Goal: Task Accomplishment & Management: Use online tool/utility

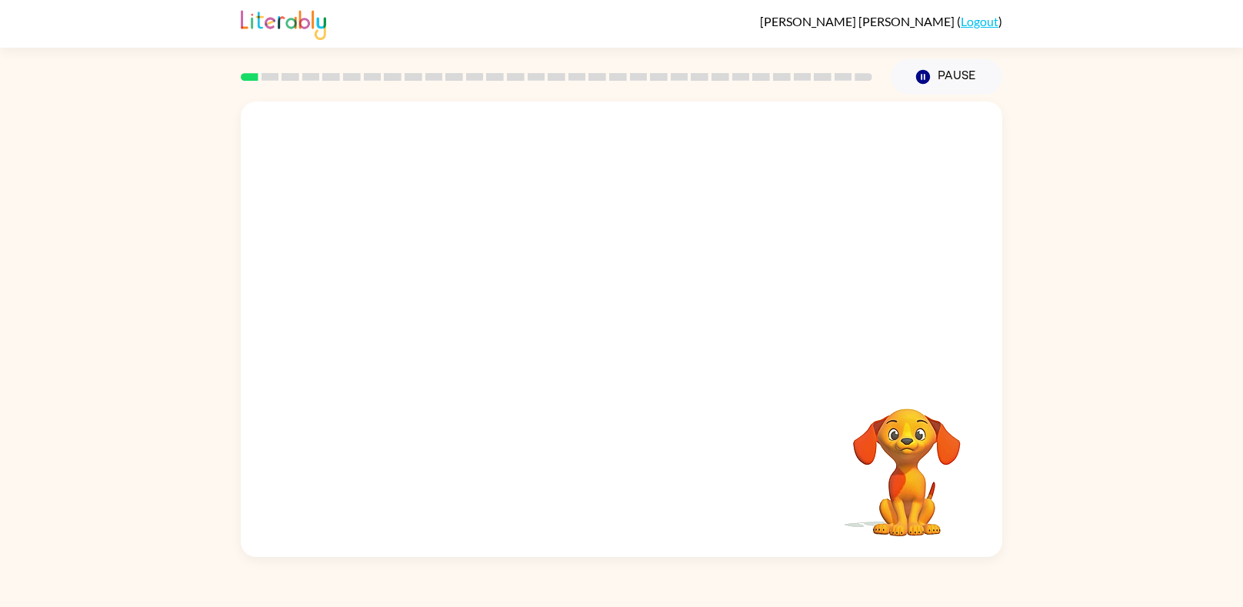
click at [449, 299] on video "Your browser must support playing .mp4 files to use Literably. Please try using…" at bounding box center [622, 239] width 762 height 275
click at [435, 298] on video "Your browser must support playing .mp4 files to use Literably. Please try using…" at bounding box center [622, 239] width 762 height 275
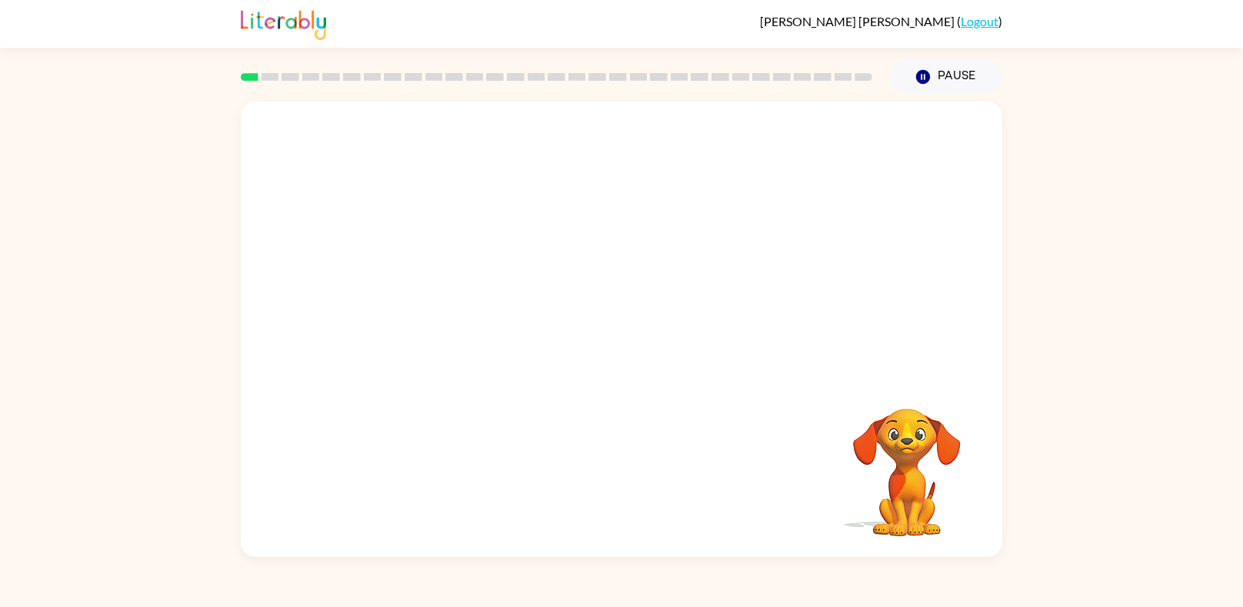
click at [435, 298] on video "Your browser must support playing .mp4 files to use Literably. Please try using…" at bounding box center [622, 239] width 762 height 275
click at [435, 297] on video "Your browser must support playing .mp4 files to use Literably. Please try using…" at bounding box center [622, 239] width 762 height 275
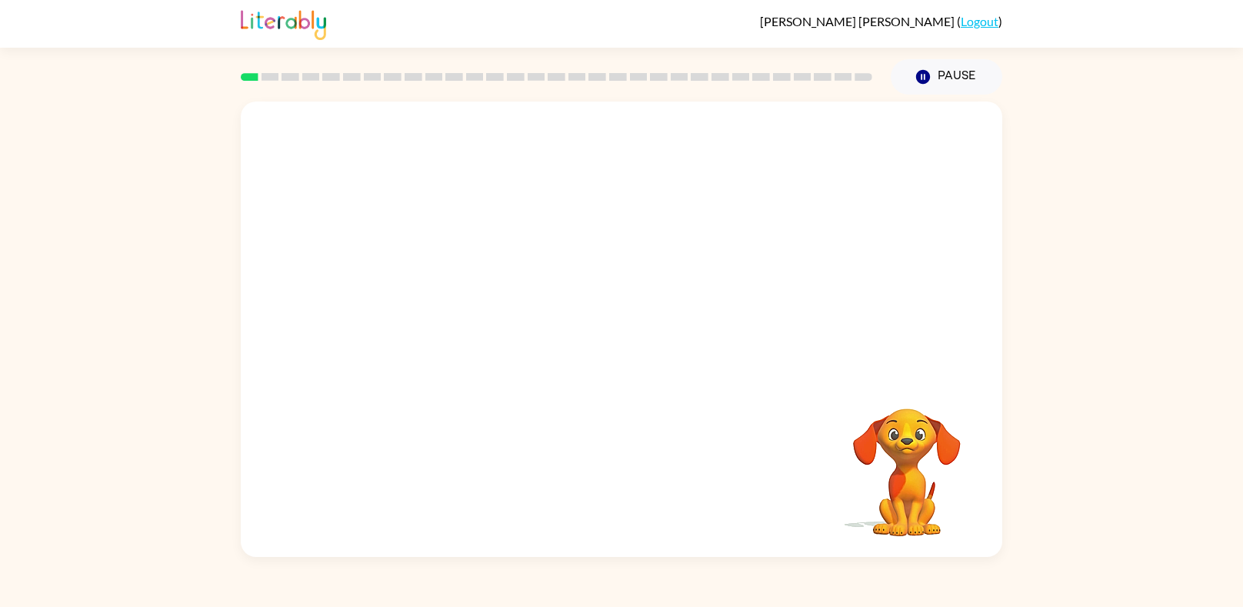
click at [435, 297] on video "Your browser must support playing .mp4 files to use Literably. Please try using…" at bounding box center [622, 239] width 762 height 275
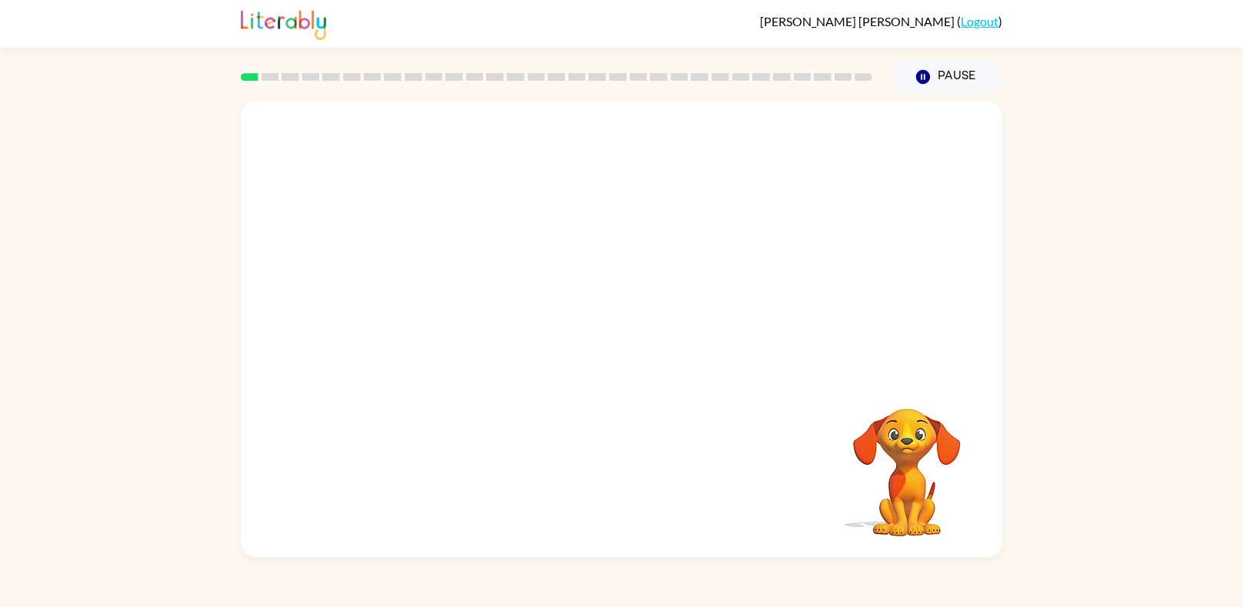
click at [435, 297] on video "Your browser must support playing .mp4 files to use Literably. Please try using…" at bounding box center [622, 239] width 762 height 275
click at [435, 296] on video "Your browser must support playing .mp4 files to use Literably. Please try using…" at bounding box center [622, 239] width 762 height 275
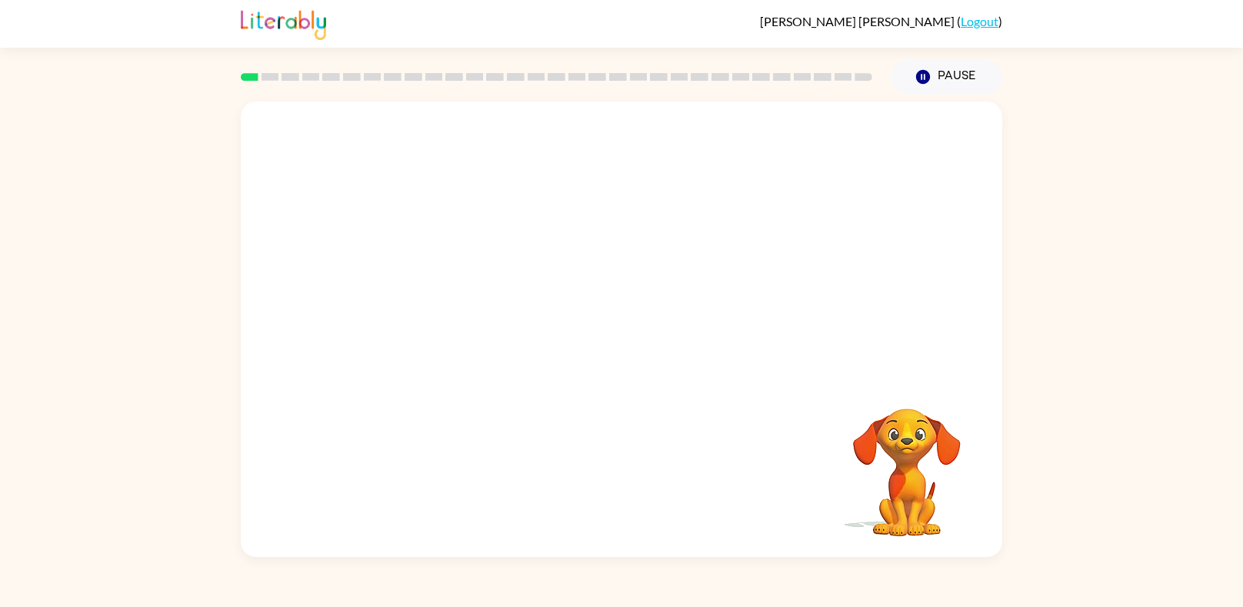
click at [435, 296] on video "Your browser must support playing .mp4 files to use Literably. Please try using…" at bounding box center [622, 239] width 762 height 275
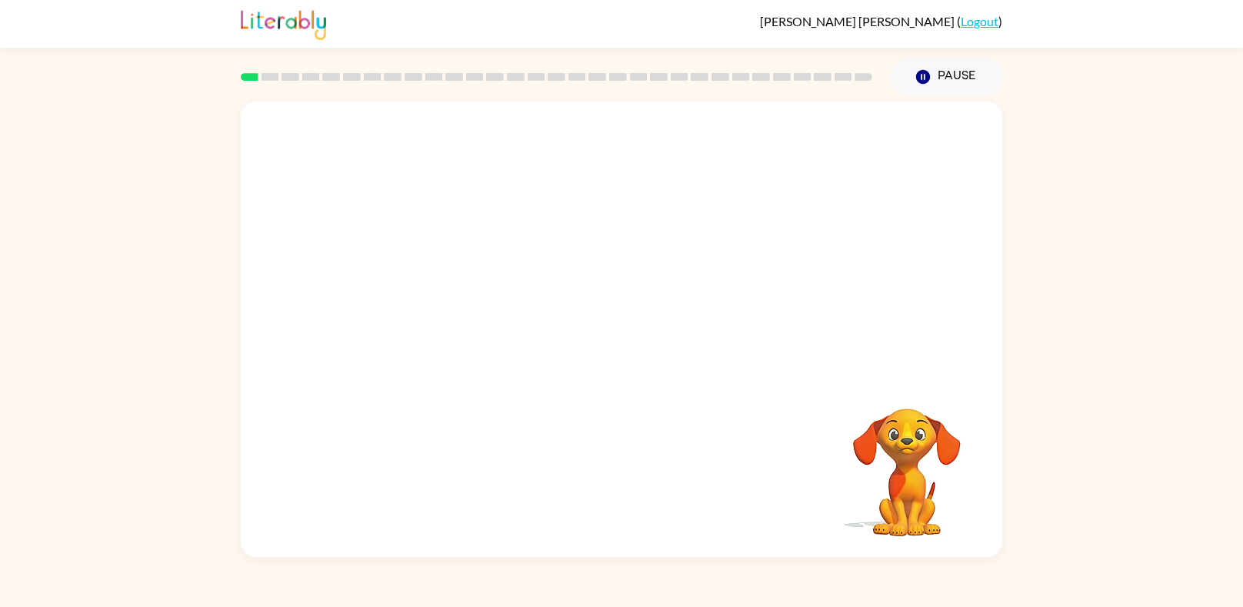
click at [435, 296] on video "Your browser must support playing .mp4 files to use Literably. Please try using…" at bounding box center [622, 239] width 762 height 275
click at [435, 295] on video "Your browser must support playing .mp4 files to use Literably. Please try using…" at bounding box center [622, 239] width 762 height 275
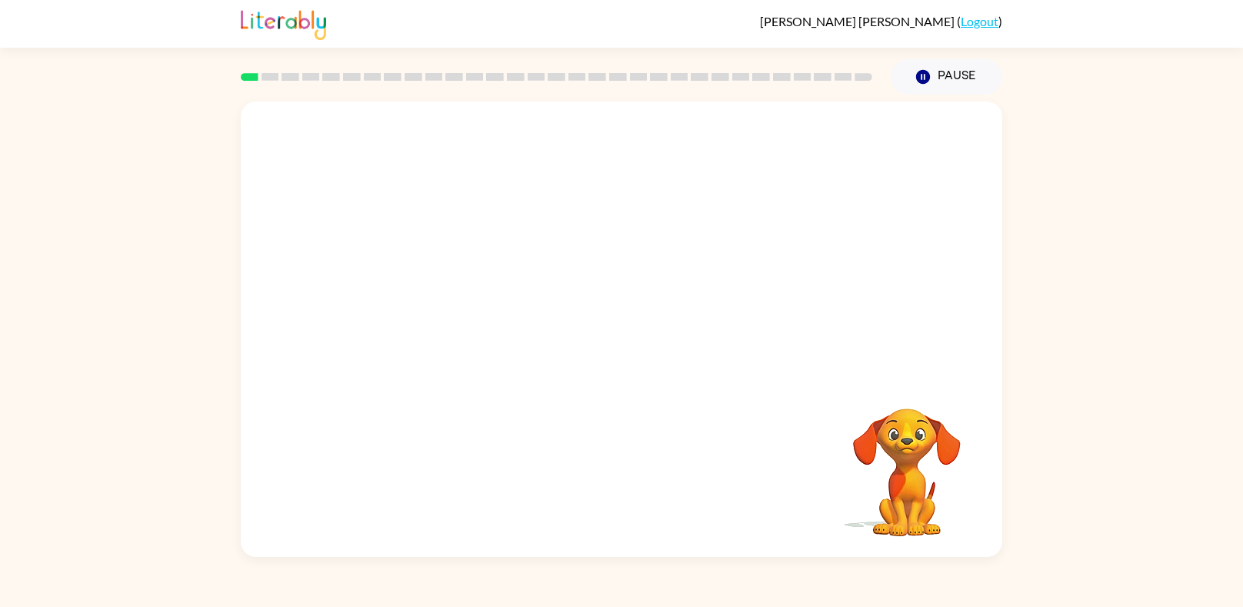
click at [435, 295] on video "Your browser must support playing .mp4 files to use Literably. Please try using…" at bounding box center [622, 239] width 762 height 275
click at [435, 293] on video "Your browser must support playing .mp4 files to use Literably. Please try using…" at bounding box center [622, 239] width 762 height 275
click at [435, 292] on video "Your browser must support playing .mp4 files to use Literably. Please try using…" at bounding box center [622, 239] width 762 height 275
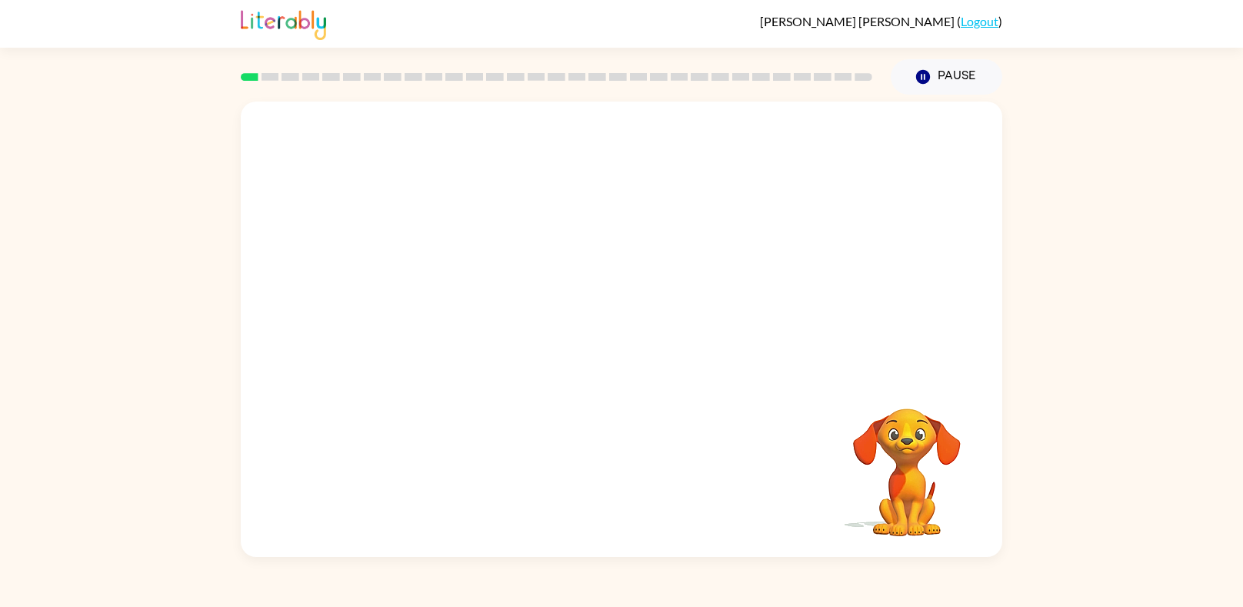
drag, startPoint x: 435, startPoint y: 292, endPoint x: 579, endPoint y: 216, distance: 163.1
click at [579, 216] on video "Your browser must support playing .mp4 files to use Literably. Please try using…" at bounding box center [622, 239] width 762 height 275
click at [620, 338] on icon "button" at bounding box center [621, 338] width 18 height 18
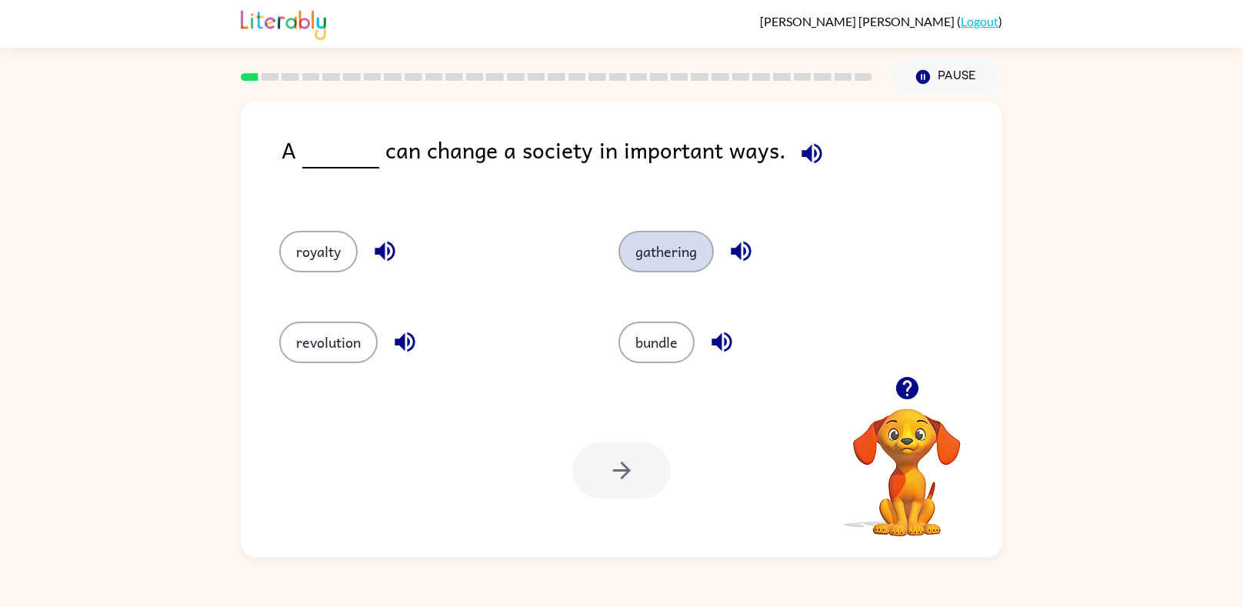
click at [668, 248] on button "gathering" at bounding box center [666, 252] width 95 height 42
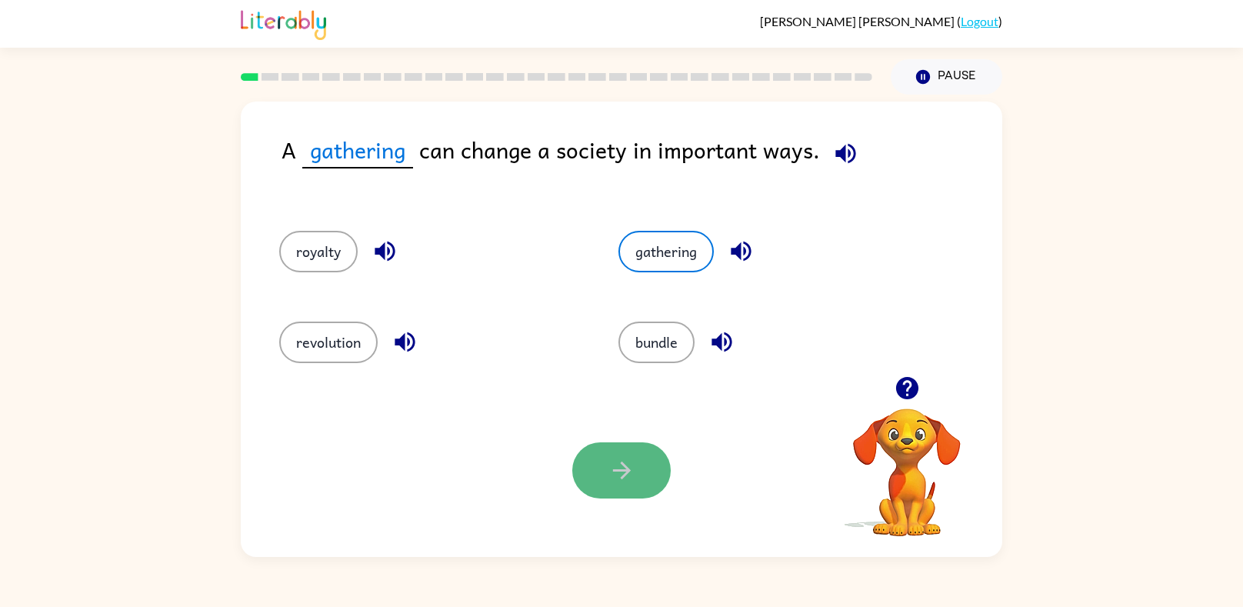
click at [625, 470] on icon "button" at bounding box center [621, 471] width 18 height 18
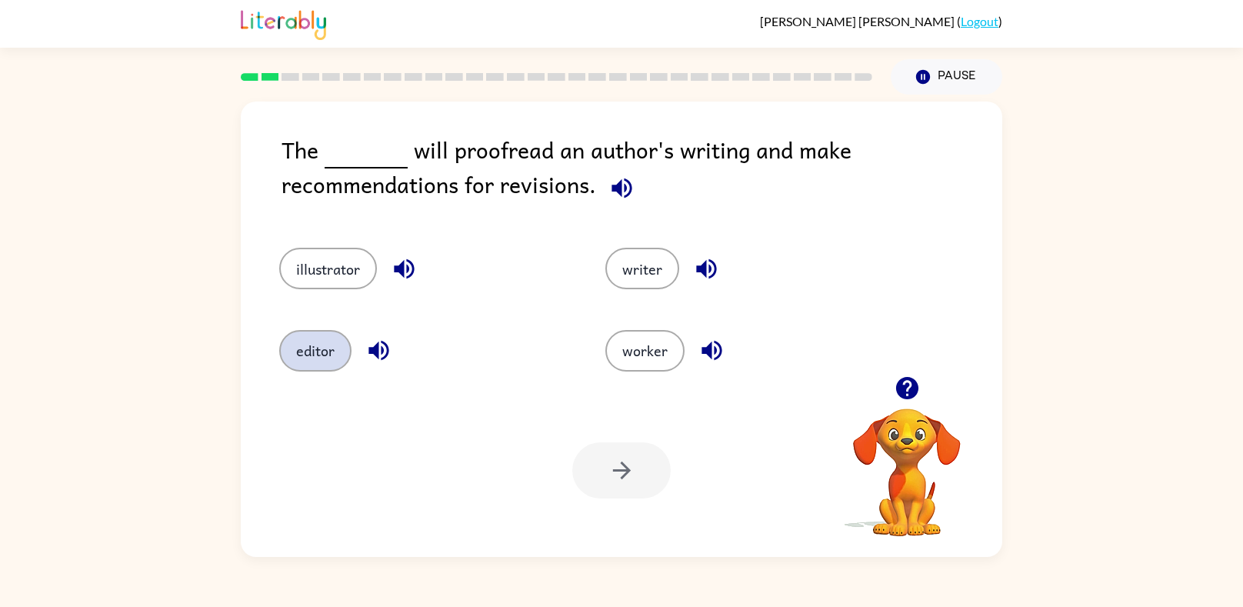
click at [311, 357] on button "editor" at bounding box center [315, 351] width 72 height 42
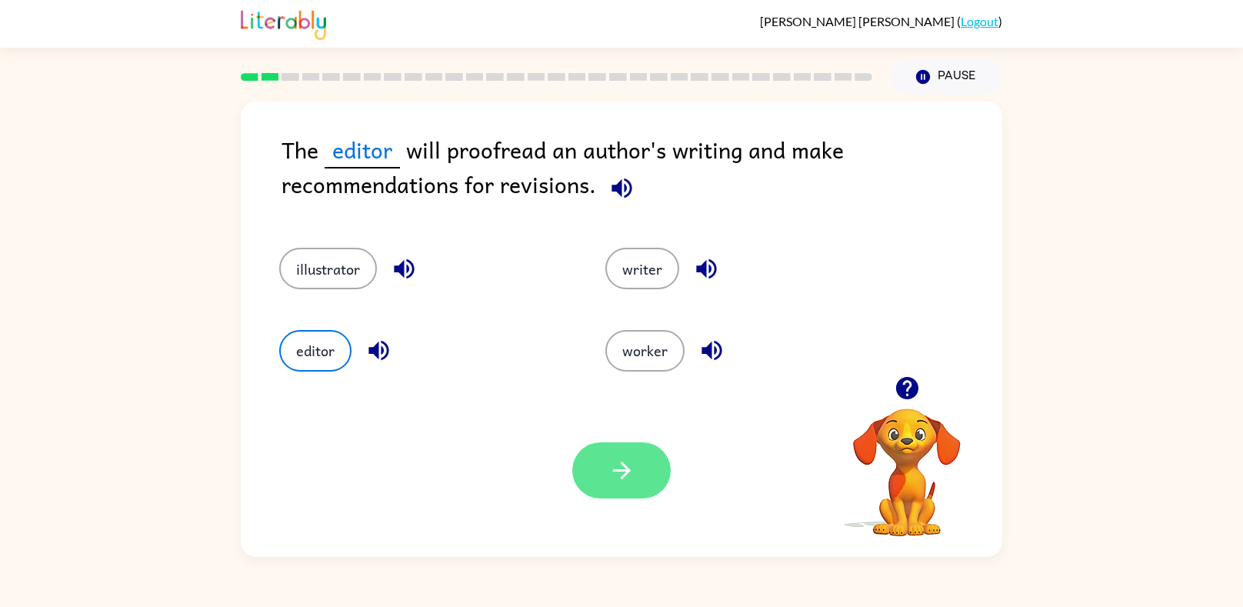
click at [595, 455] on button "button" at bounding box center [621, 470] width 98 height 56
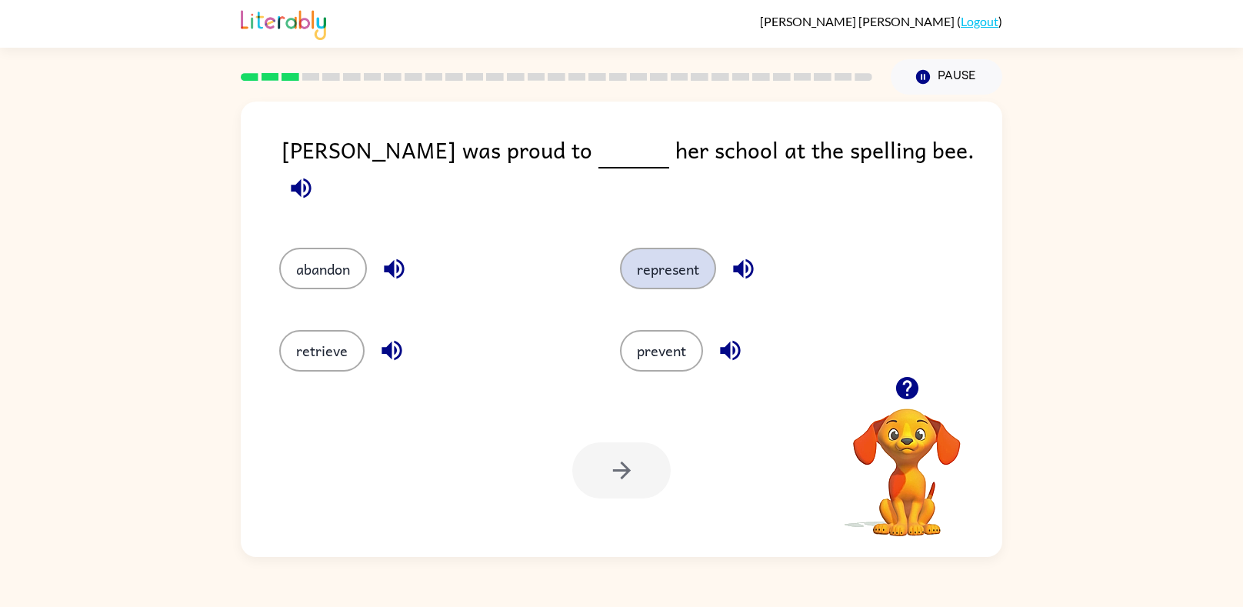
click at [689, 248] on button "represent" at bounding box center [668, 269] width 96 height 42
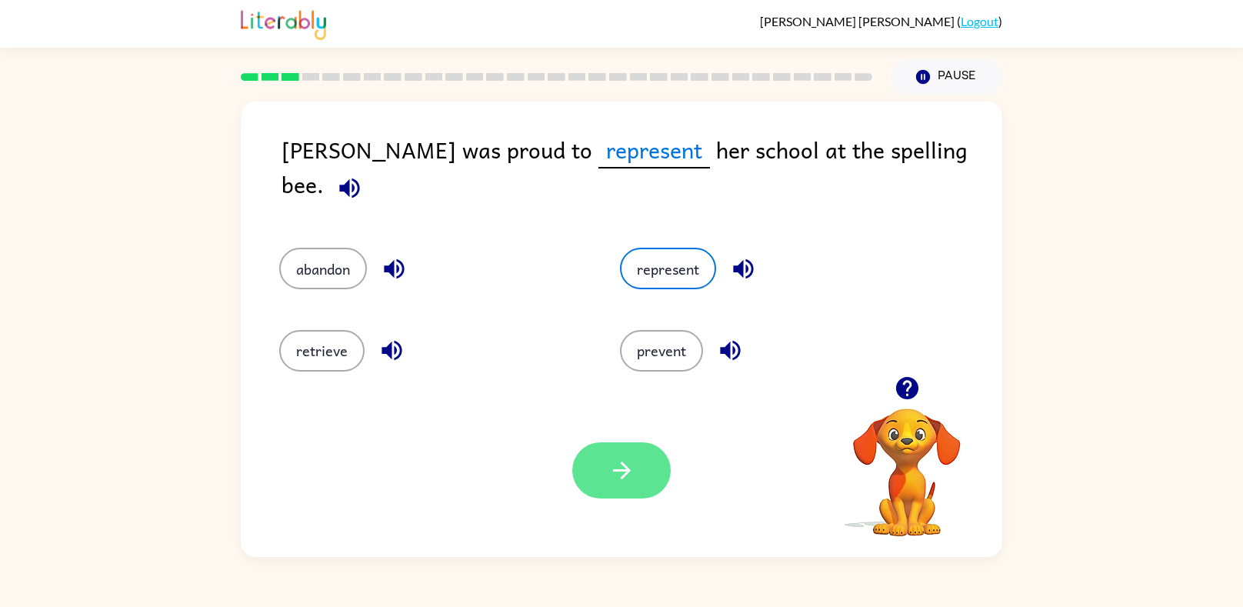
click at [602, 477] on button "button" at bounding box center [621, 470] width 98 height 56
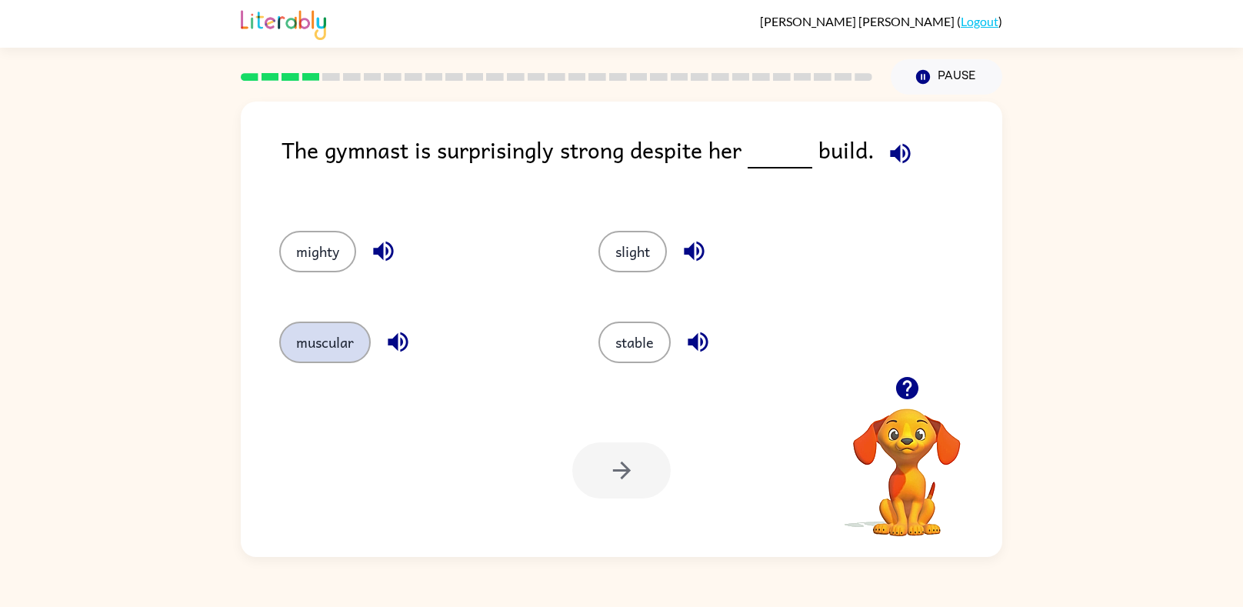
click at [355, 329] on button "muscular" at bounding box center [325, 343] width 92 height 42
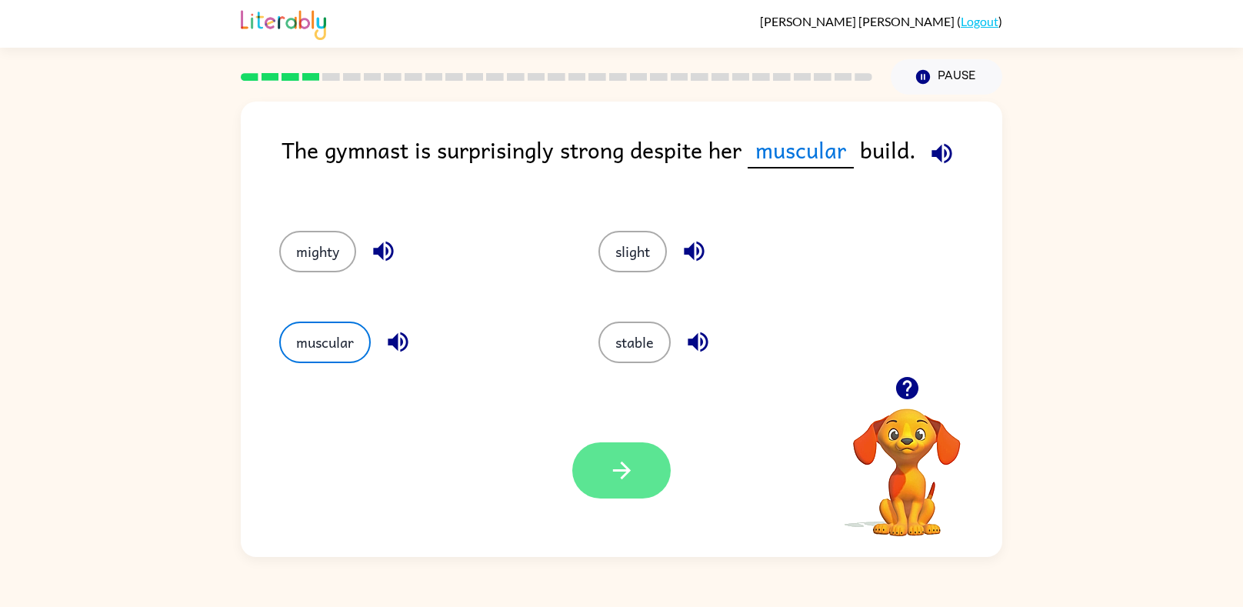
click at [622, 448] on button "button" at bounding box center [621, 470] width 98 height 56
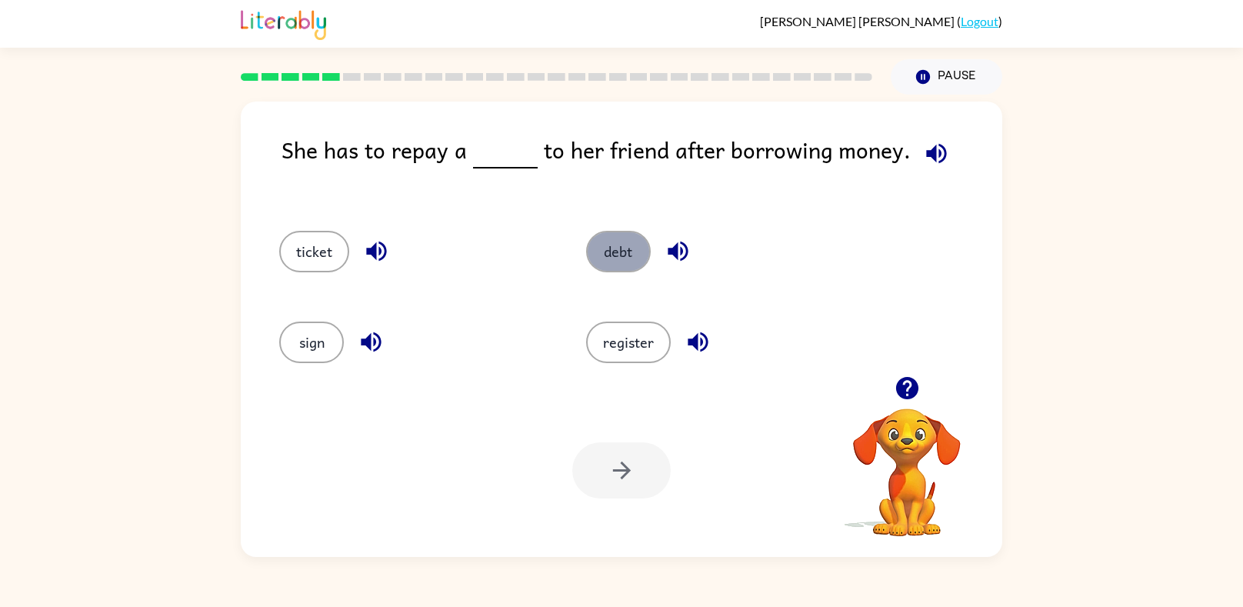
click at [632, 239] on button "debt" at bounding box center [618, 252] width 65 height 42
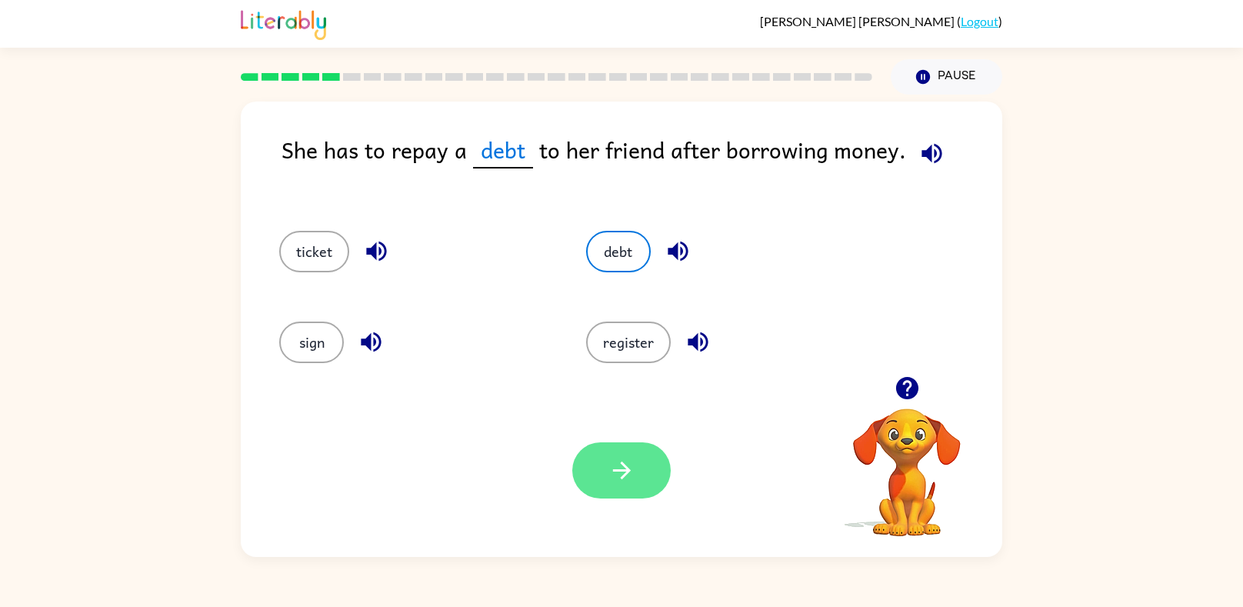
click at [628, 464] on icon "button" at bounding box center [622, 470] width 27 height 27
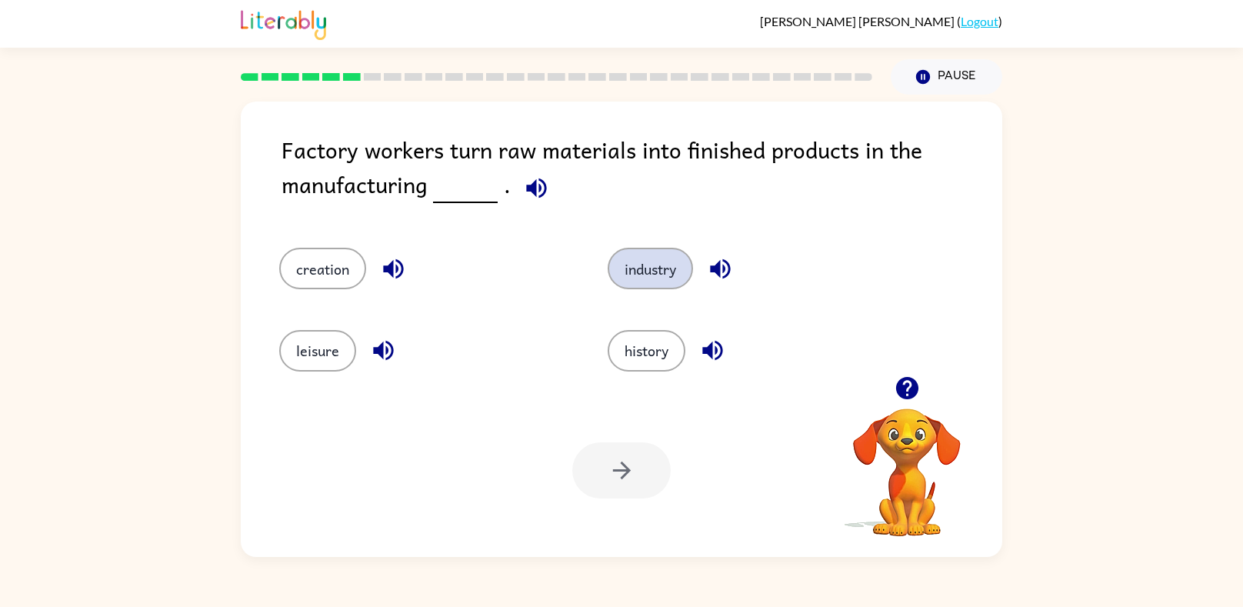
click at [669, 268] on button "industry" at bounding box center [650, 269] width 85 height 42
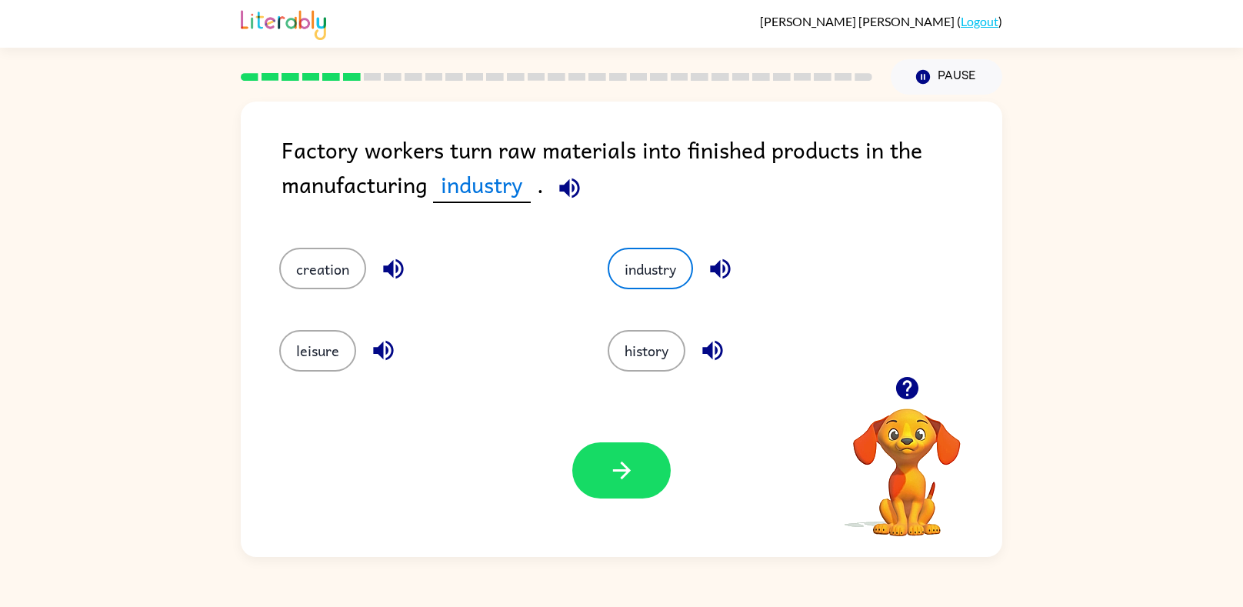
click at [635, 441] on div "Your browser must support playing .mp4 files to use Literably. Please try using…" at bounding box center [622, 470] width 762 height 173
click at [624, 470] on icon "button" at bounding box center [621, 471] width 18 height 18
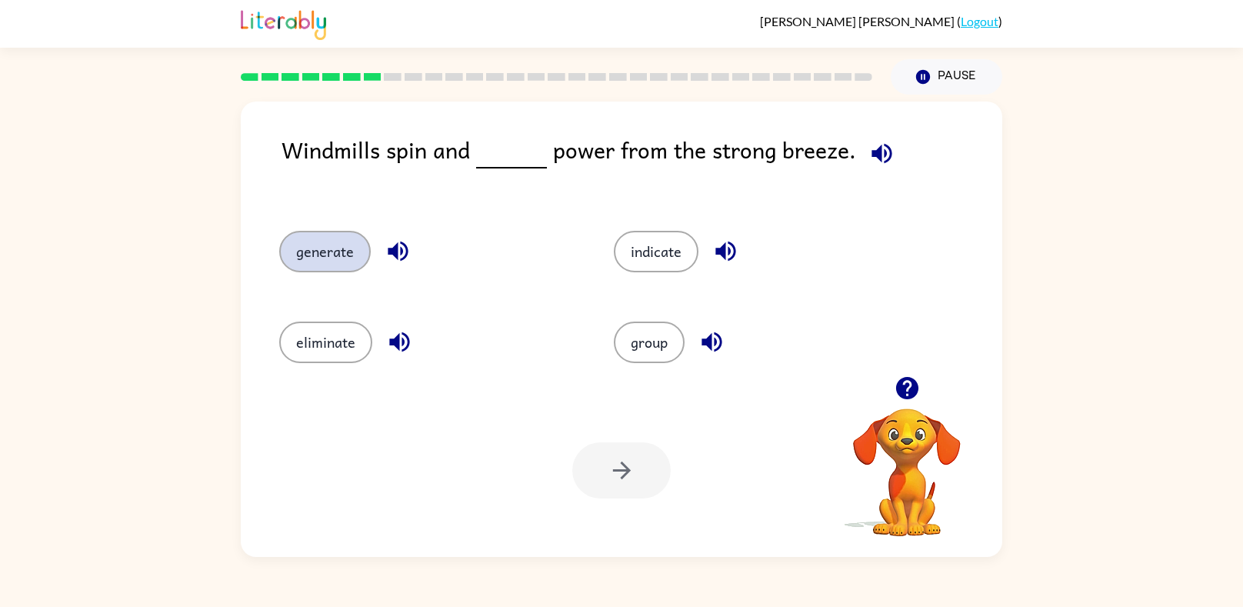
click at [325, 272] on button "generate" at bounding box center [325, 252] width 92 height 42
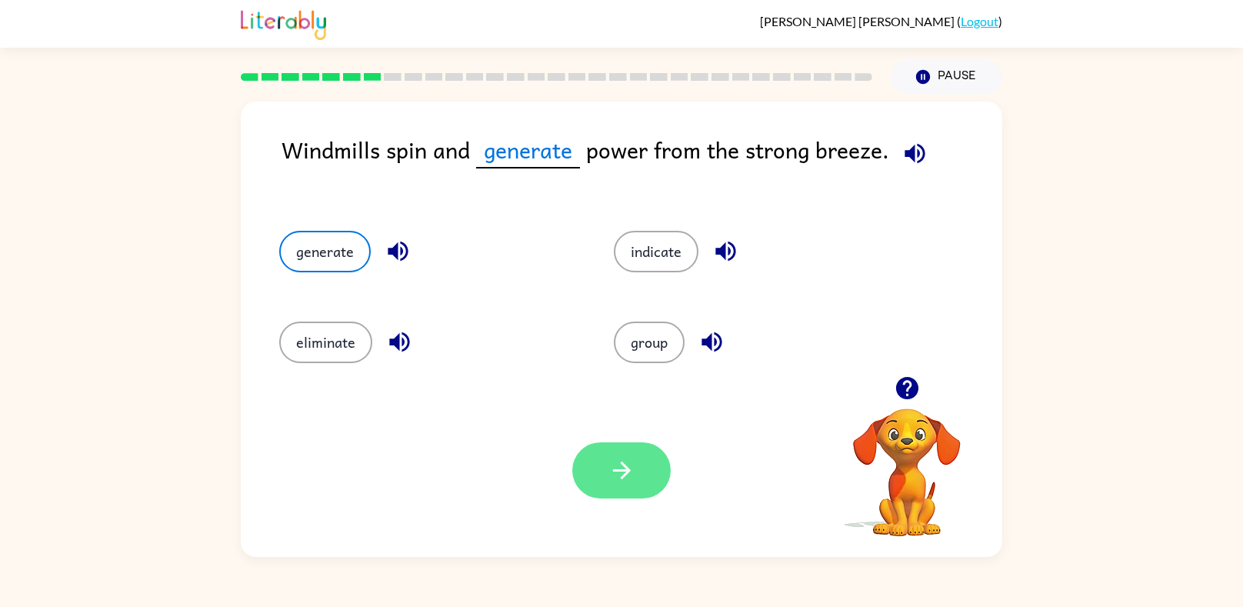
click at [596, 473] on button "button" at bounding box center [621, 470] width 98 height 56
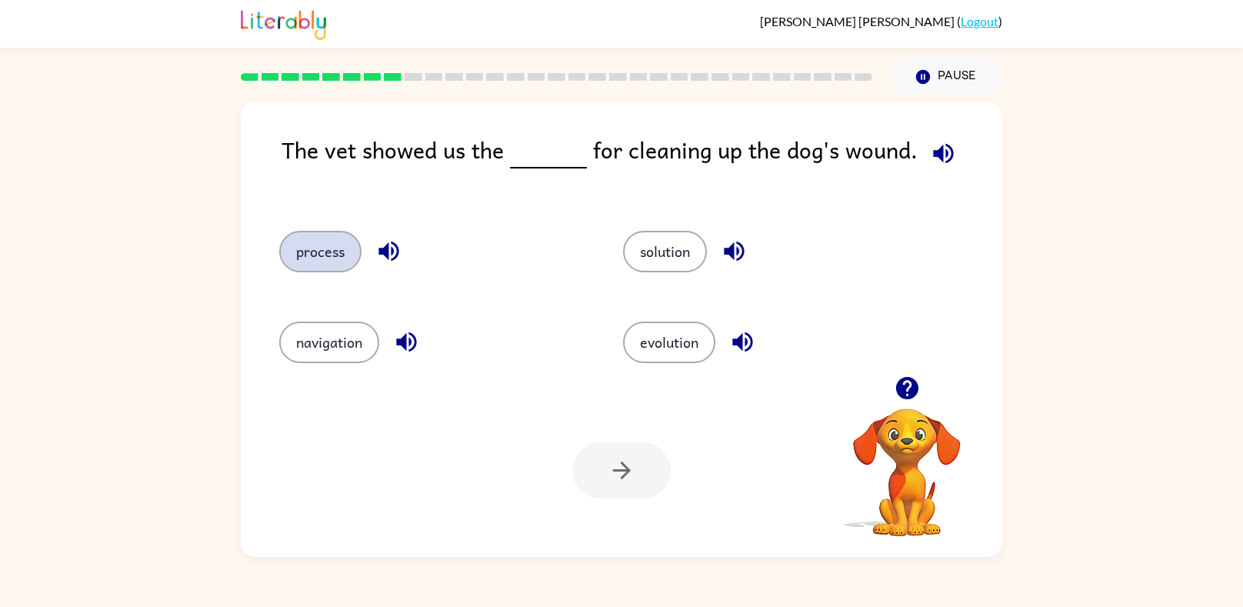
click at [316, 265] on button "process" at bounding box center [320, 252] width 82 height 42
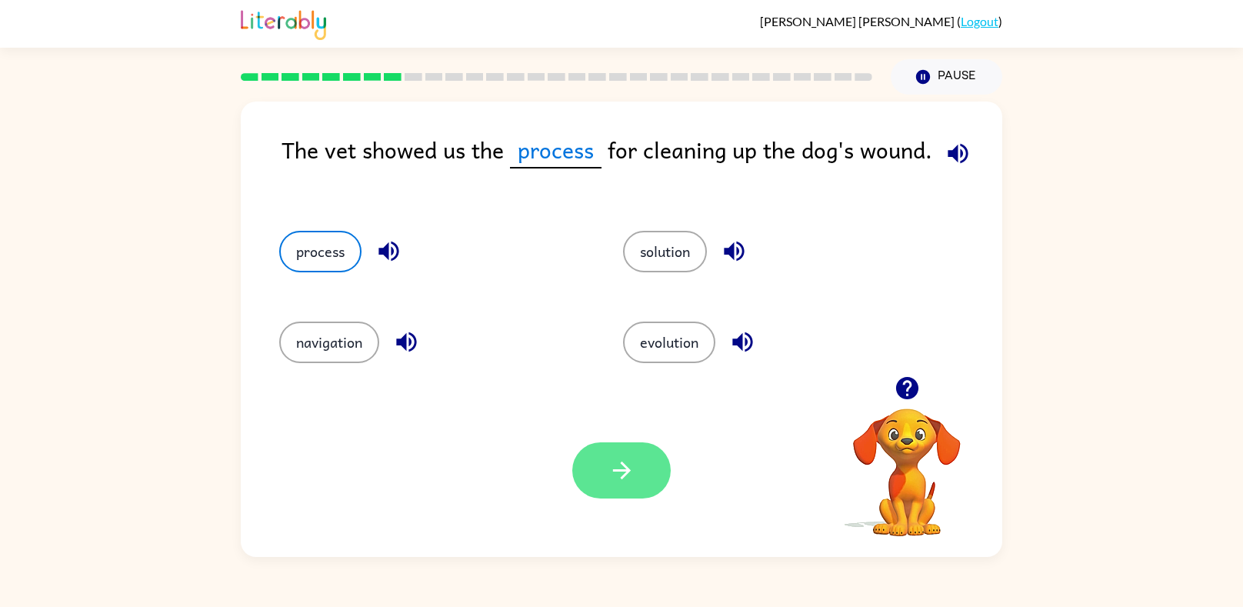
click at [625, 491] on button "button" at bounding box center [621, 470] width 98 height 56
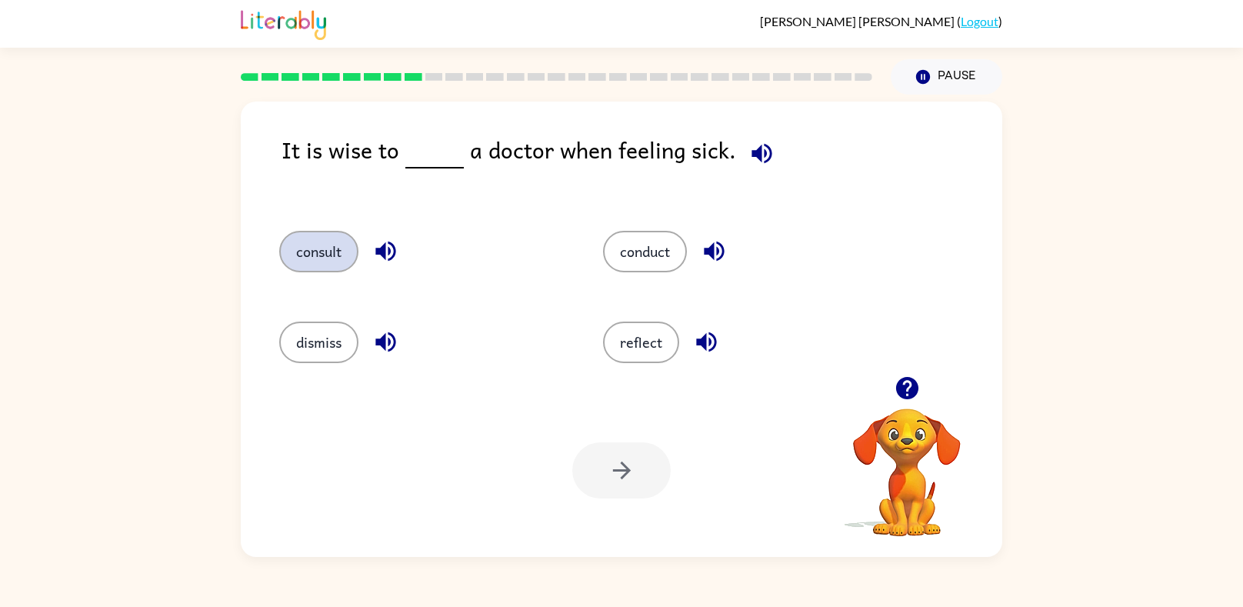
click at [312, 240] on button "consult" at bounding box center [318, 252] width 79 height 42
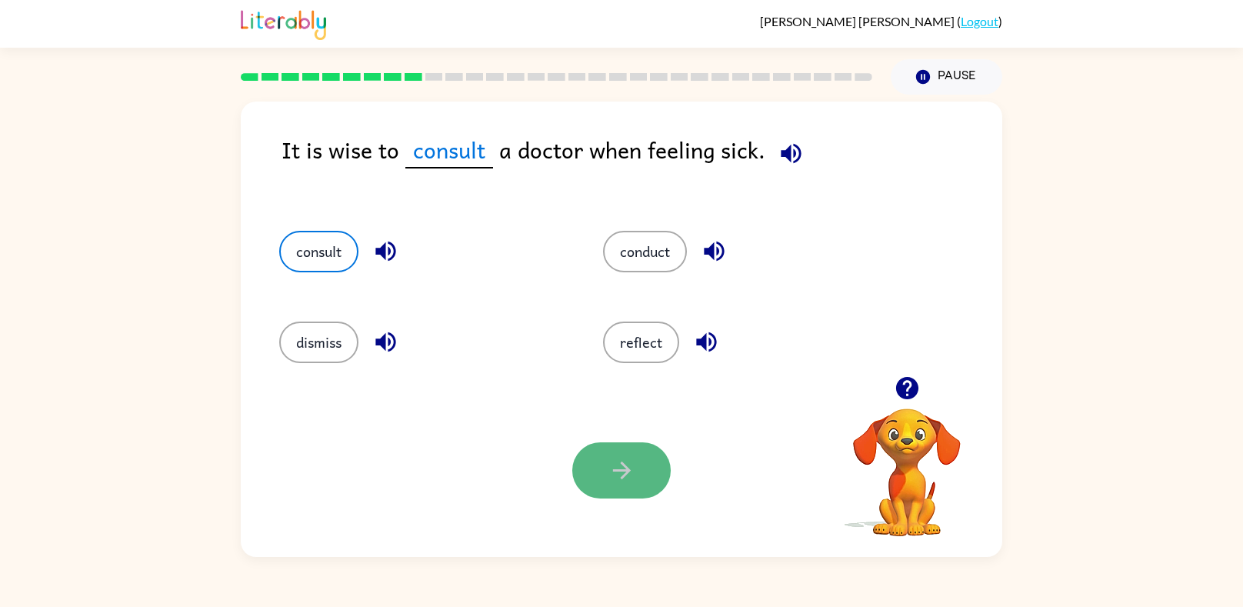
click at [637, 496] on button "button" at bounding box center [621, 470] width 98 height 56
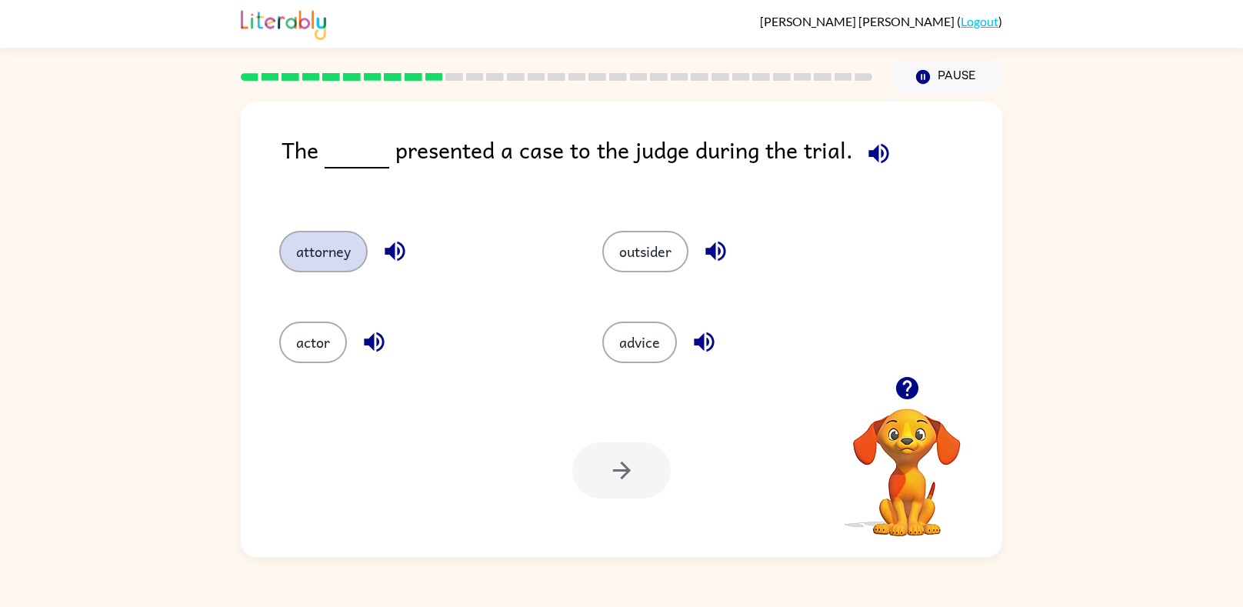
click at [327, 252] on button "attorney" at bounding box center [323, 252] width 88 height 42
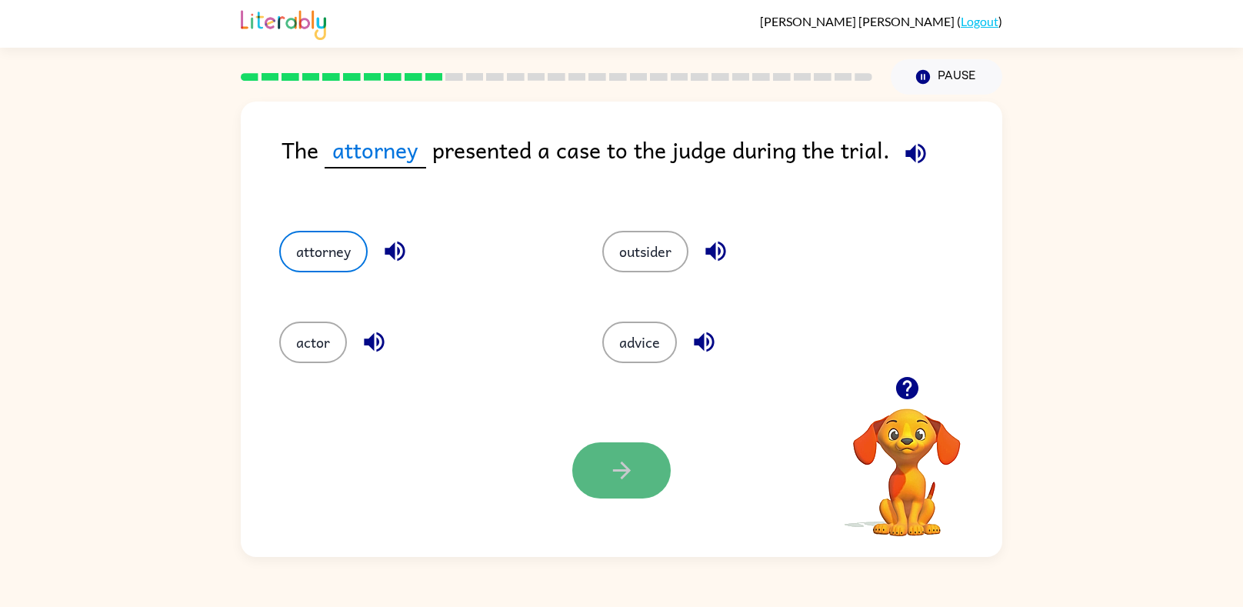
click at [619, 475] on icon "button" at bounding box center [622, 470] width 27 height 27
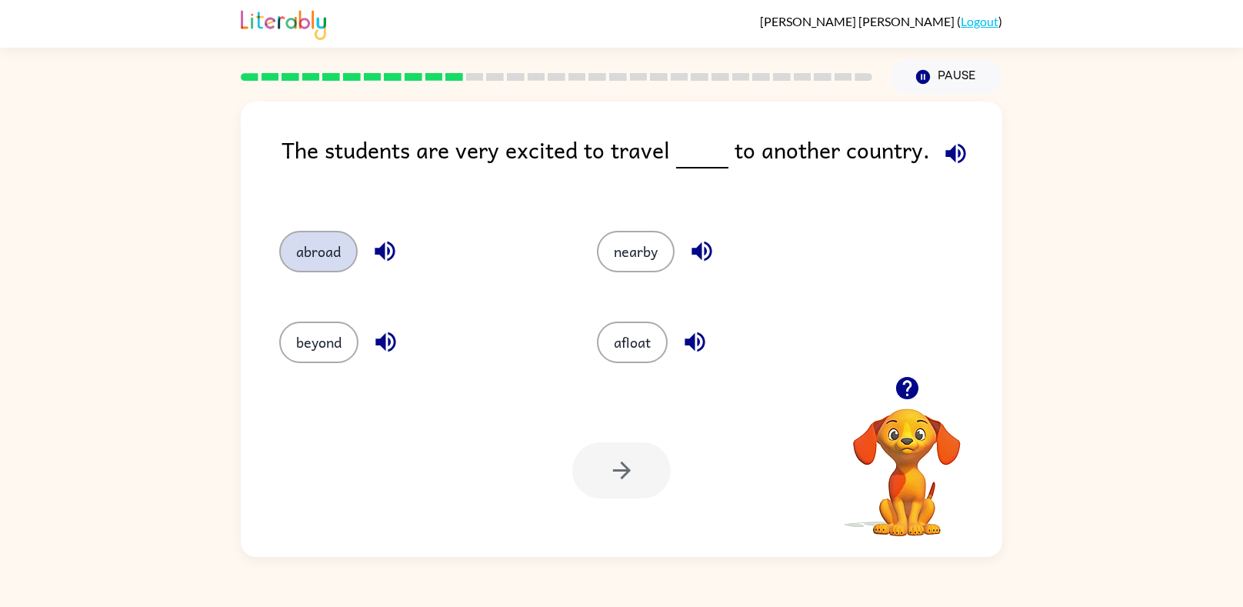
click at [314, 232] on button "abroad" at bounding box center [318, 252] width 78 height 42
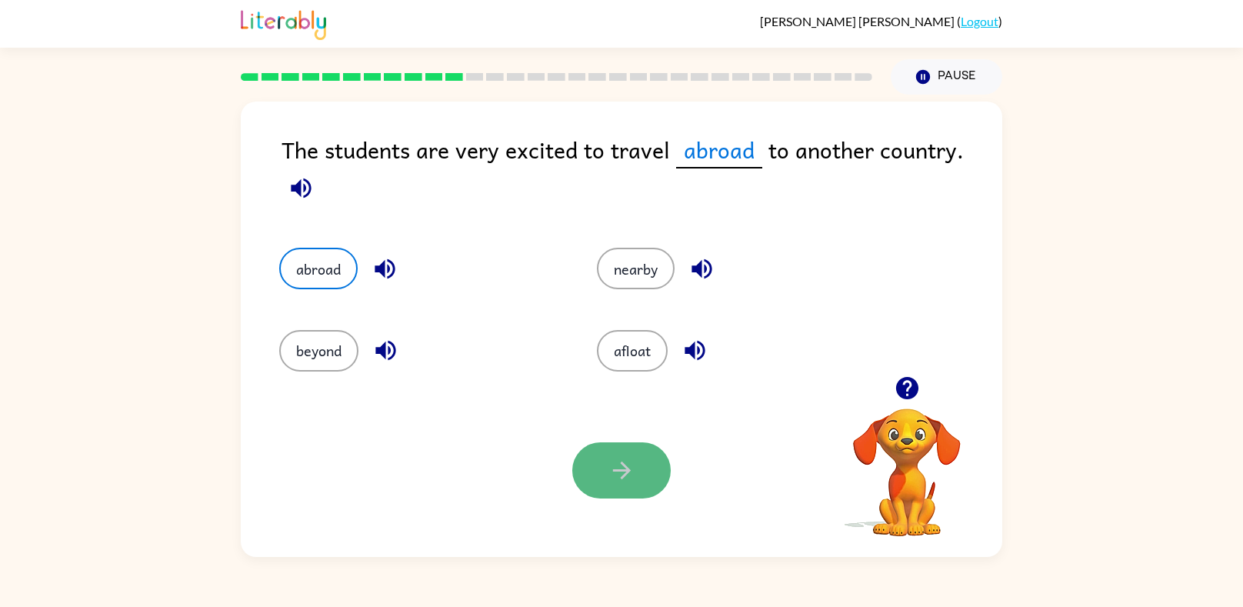
click at [591, 445] on button "button" at bounding box center [621, 470] width 98 height 56
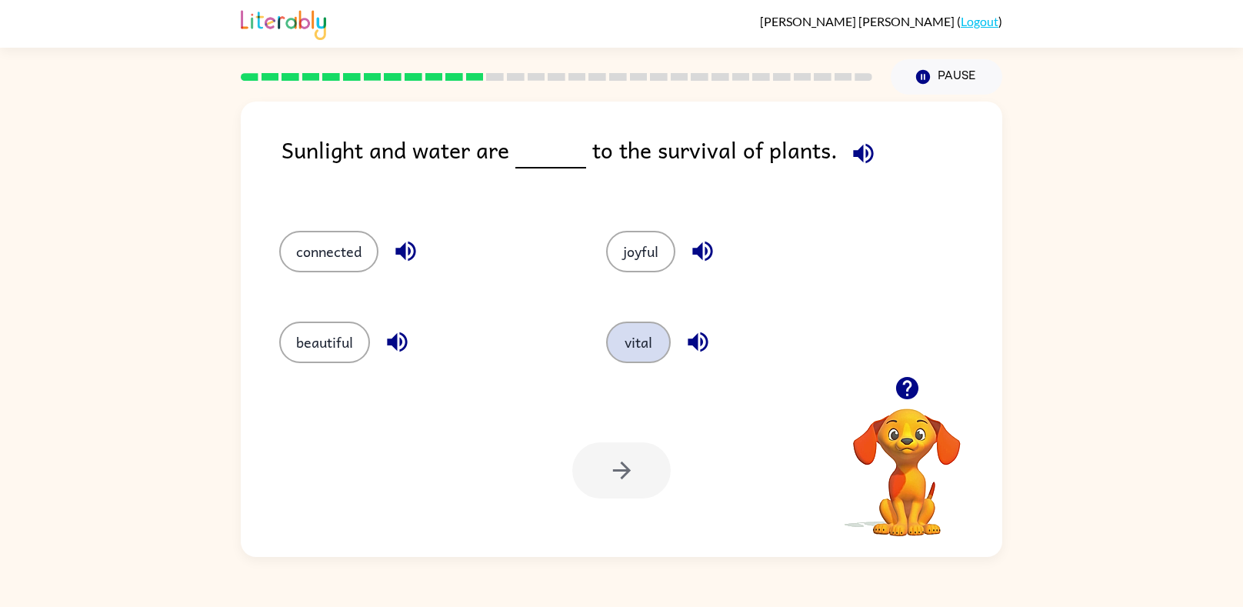
click at [639, 345] on button "vital" at bounding box center [638, 343] width 65 height 42
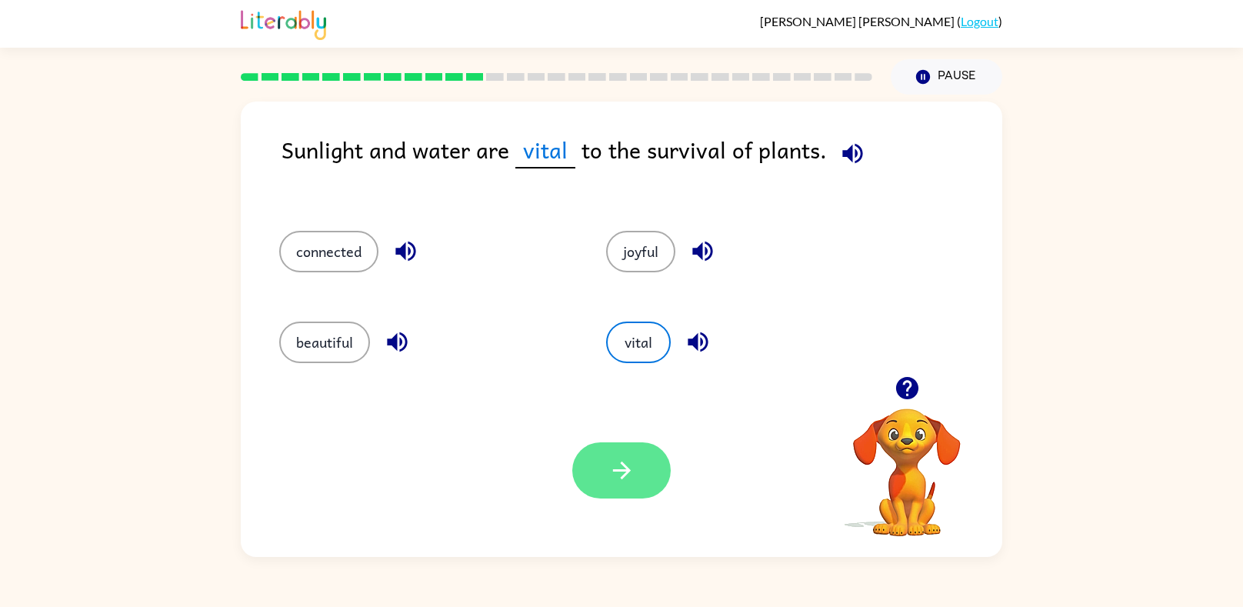
click at [619, 475] on icon "button" at bounding box center [622, 470] width 27 height 27
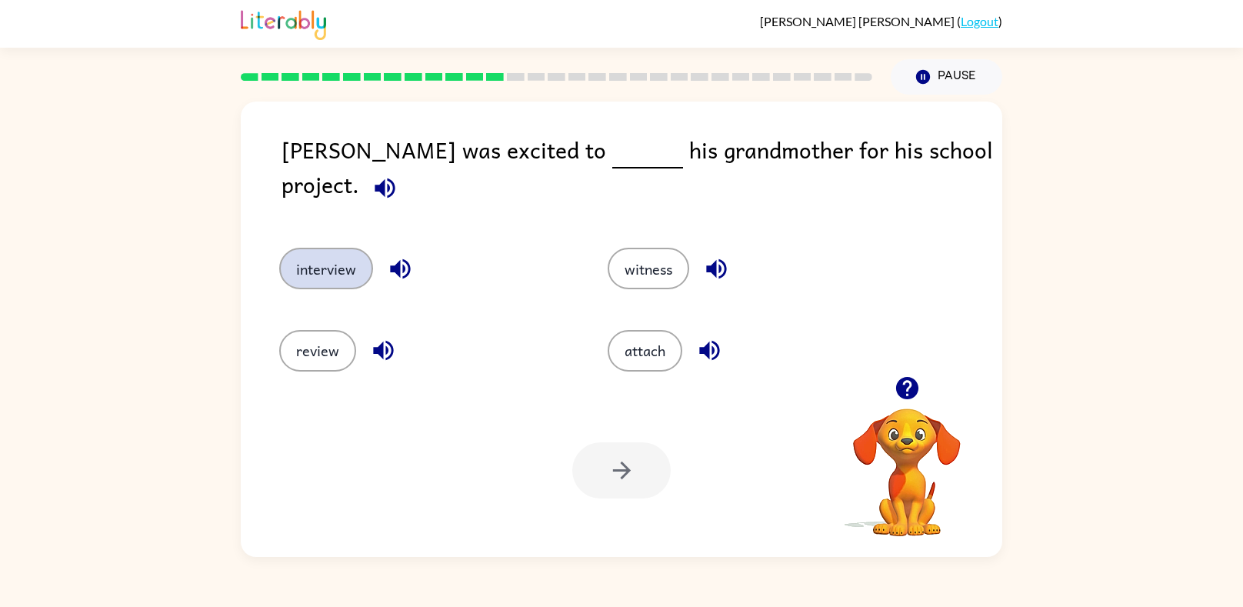
click at [350, 248] on button "interview" at bounding box center [326, 269] width 94 height 42
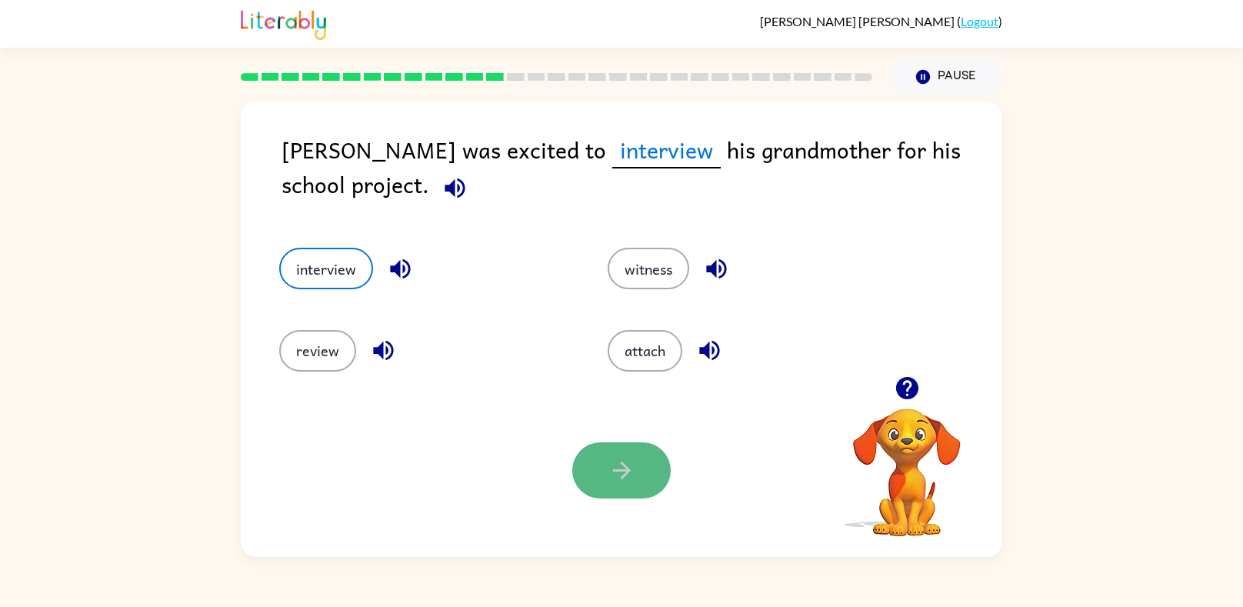
click at [599, 458] on button "button" at bounding box center [621, 470] width 98 height 56
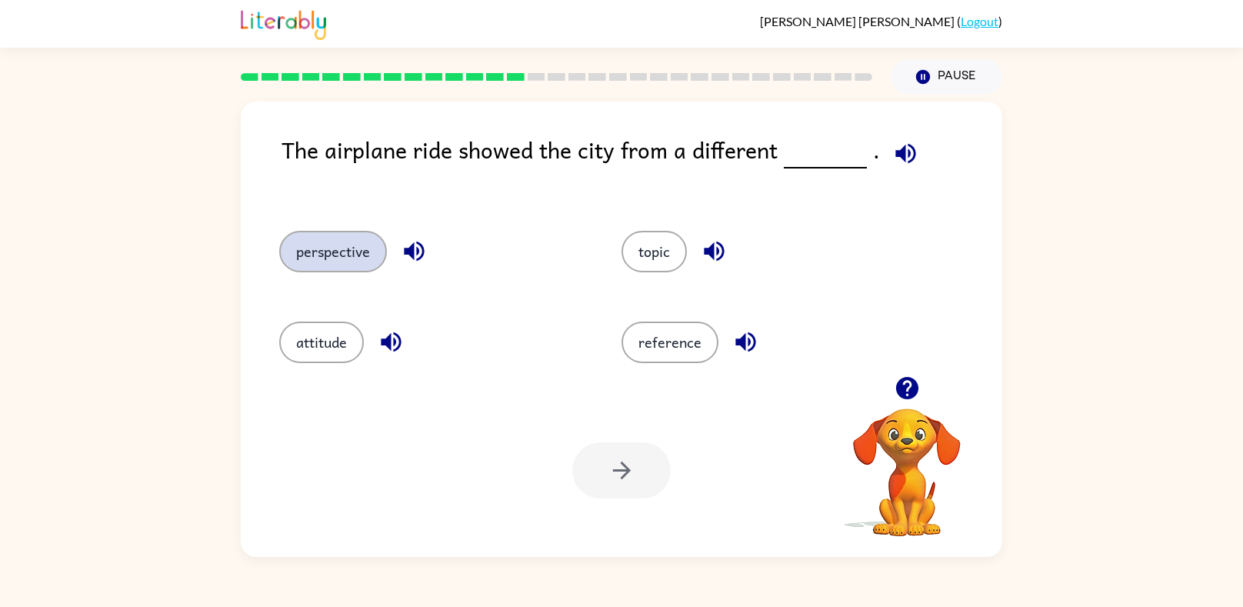
click at [348, 249] on button "perspective" at bounding box center [333, 252] width 108 height 42
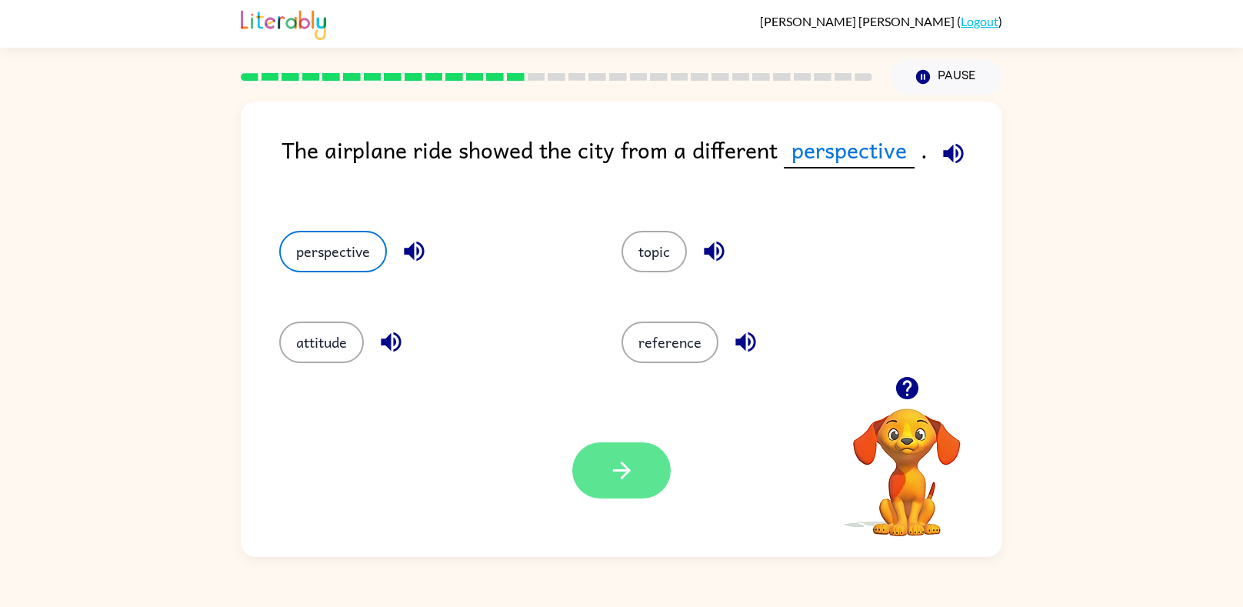
click at [600, 479] on button "button" at bounding box center [621, 470] width 98 height 56
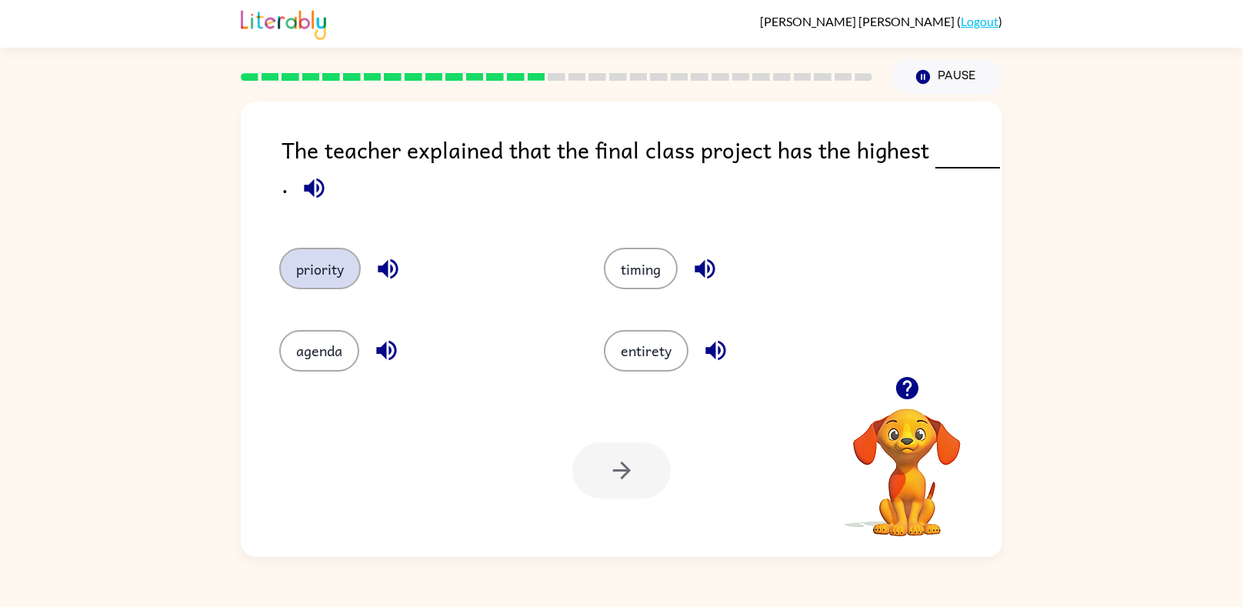
click at [339, 272] on button "priority" at bounding box center [320, 269] width 82 height 42
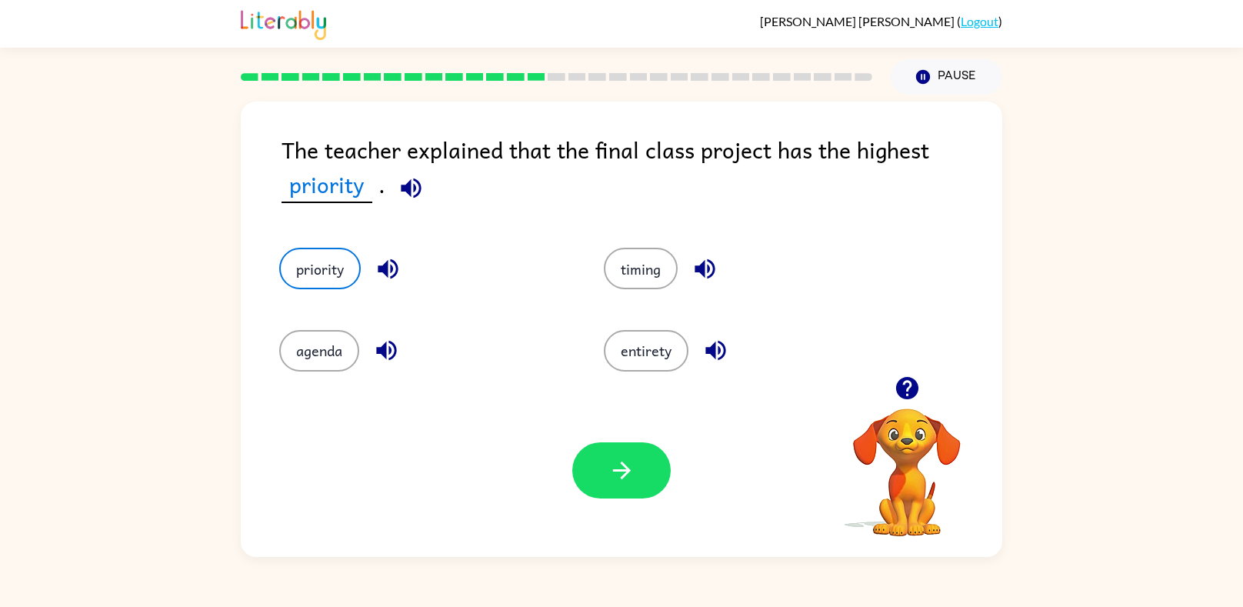
click at [518, 156] on div "The teacher explained that the final class project has the highest priority ." at bounding box center [642, 174] width 721 height 85
click at [624, 467] on icon "button" at bounding box center [622, 470] width 27 height 27
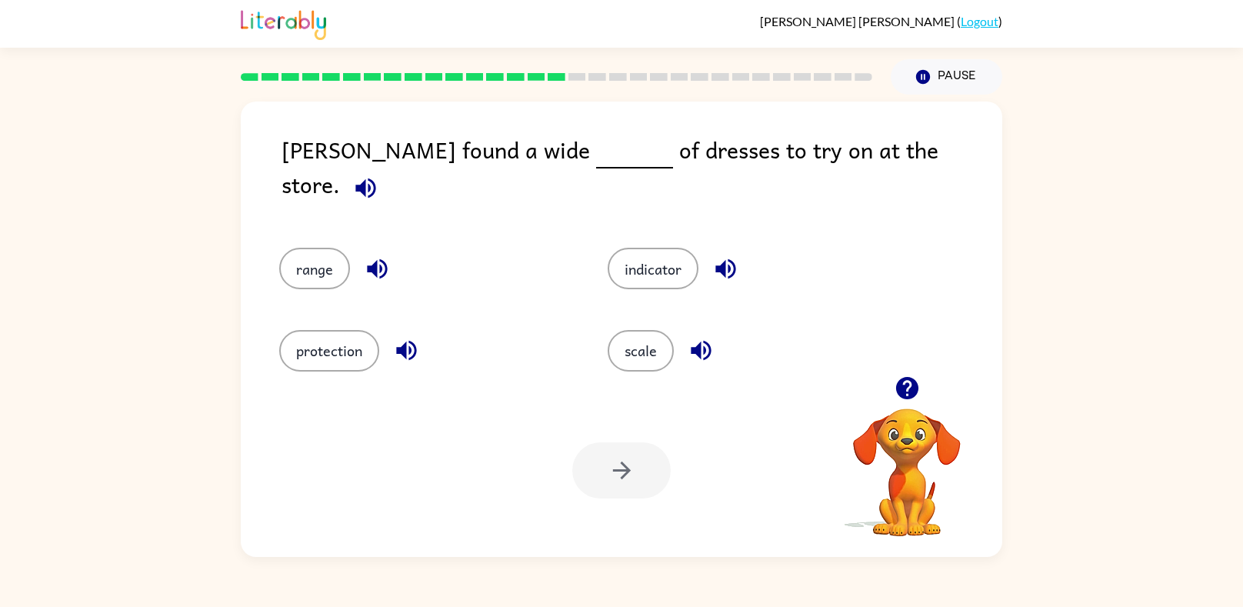
click at [604, 140] on span at bounding box center [607, 149] width 6 height 35
click at [317, 248] on button "range" at bounding box center [314, 269] width 71 height 42
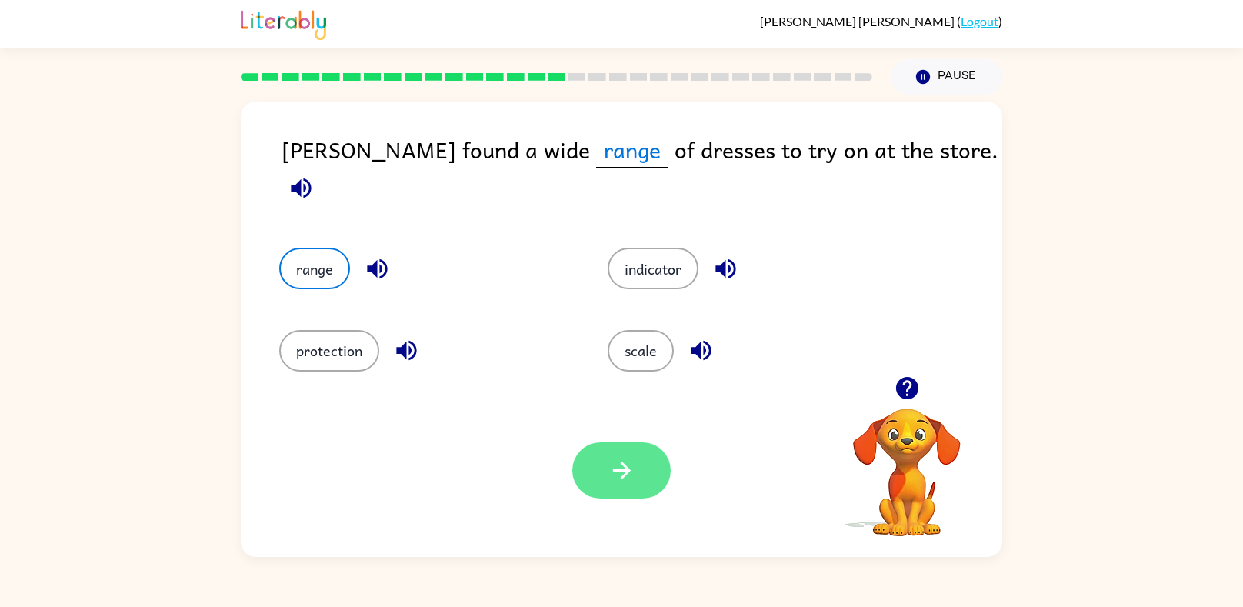
click at [588, 459] on button "button" at bounding box center [621, 470] width 98 height 56
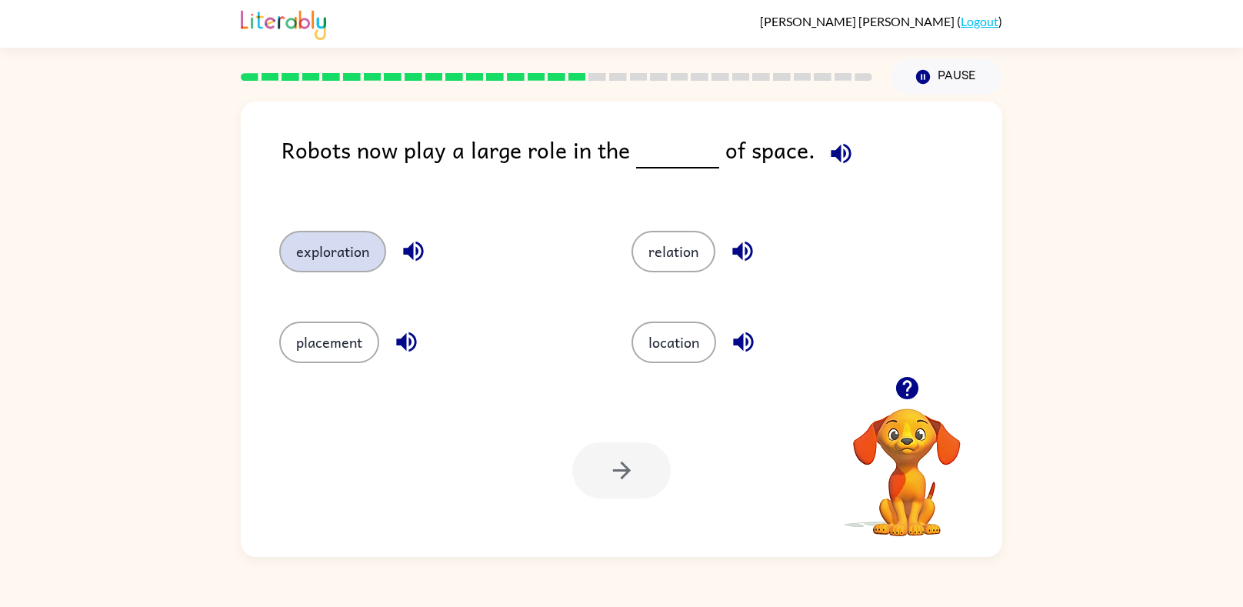
click at [345, 254] on button "exploration" at bounding box center [332, 252] width 107 height 42
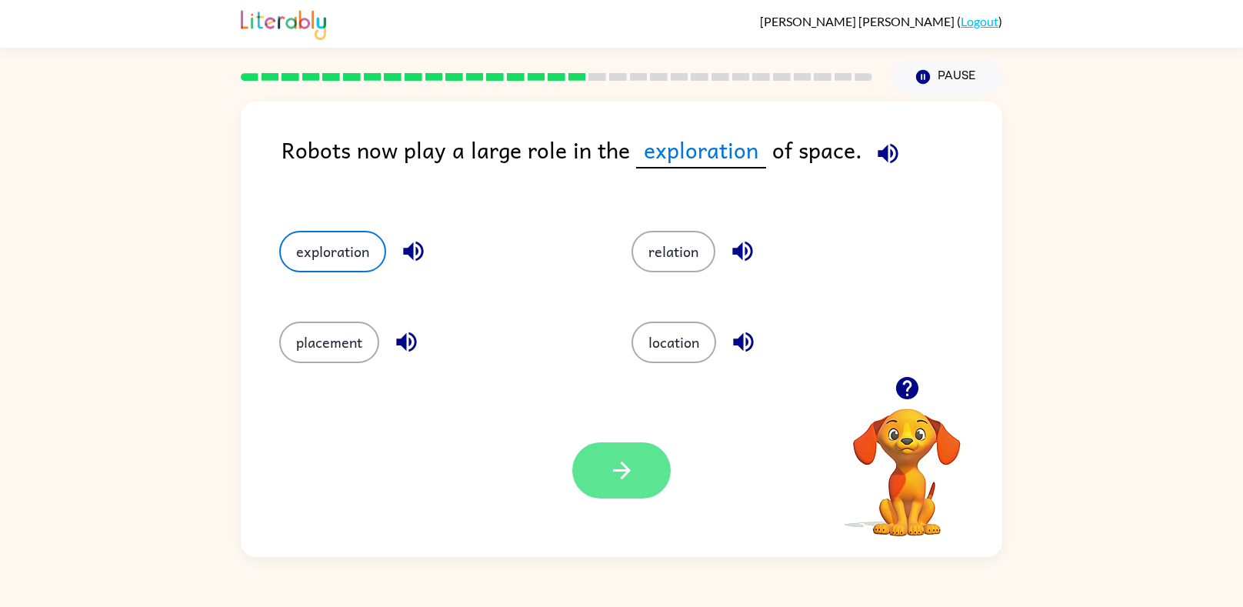
click at [602, 479] on button "button" at bounding box center [621, 470] width 98 height 56
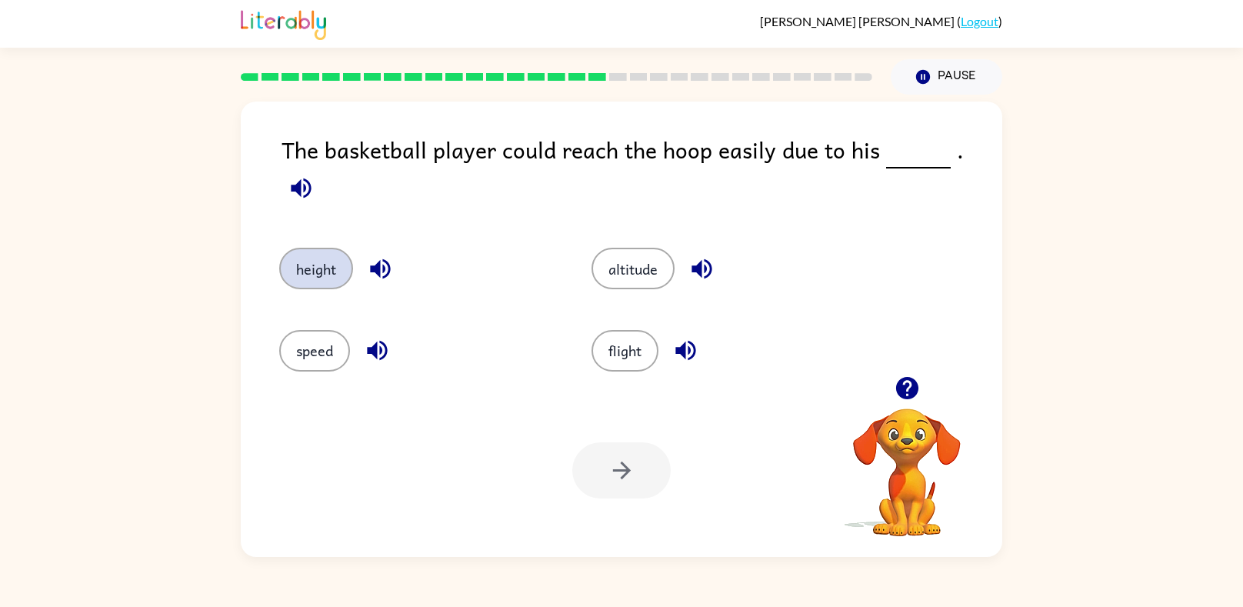
click at [290, 258] on button "height" at bounding box center [316, 269] width 74 height 42
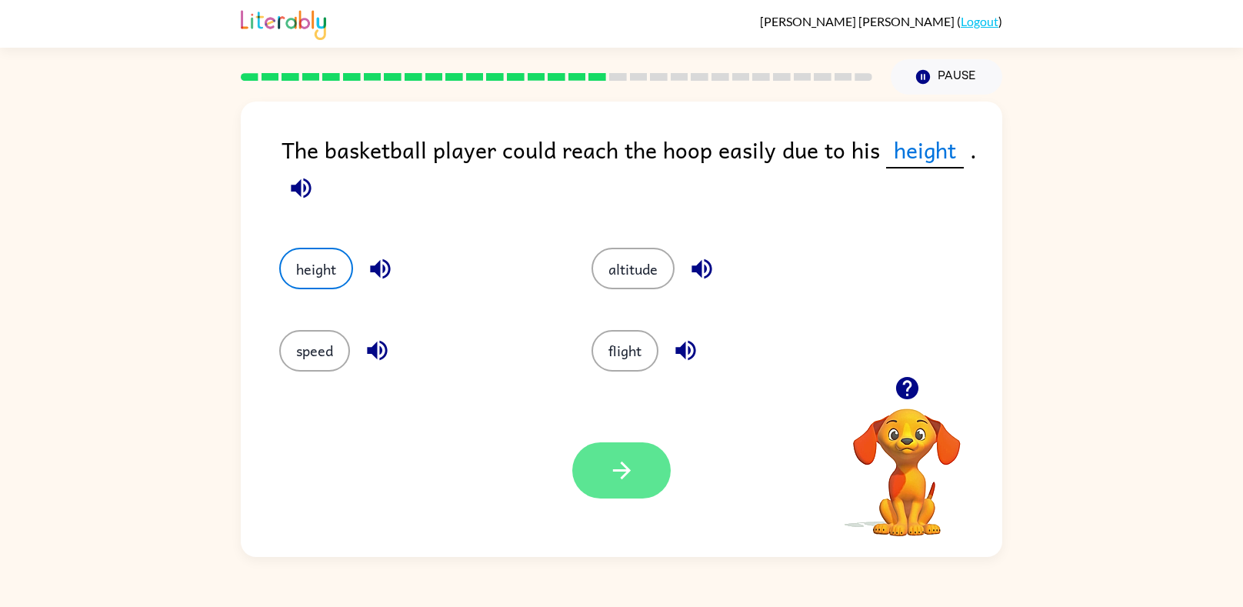
click at [612, 482] on icon "button" at bounding box center [622, 470] width 27 height 27
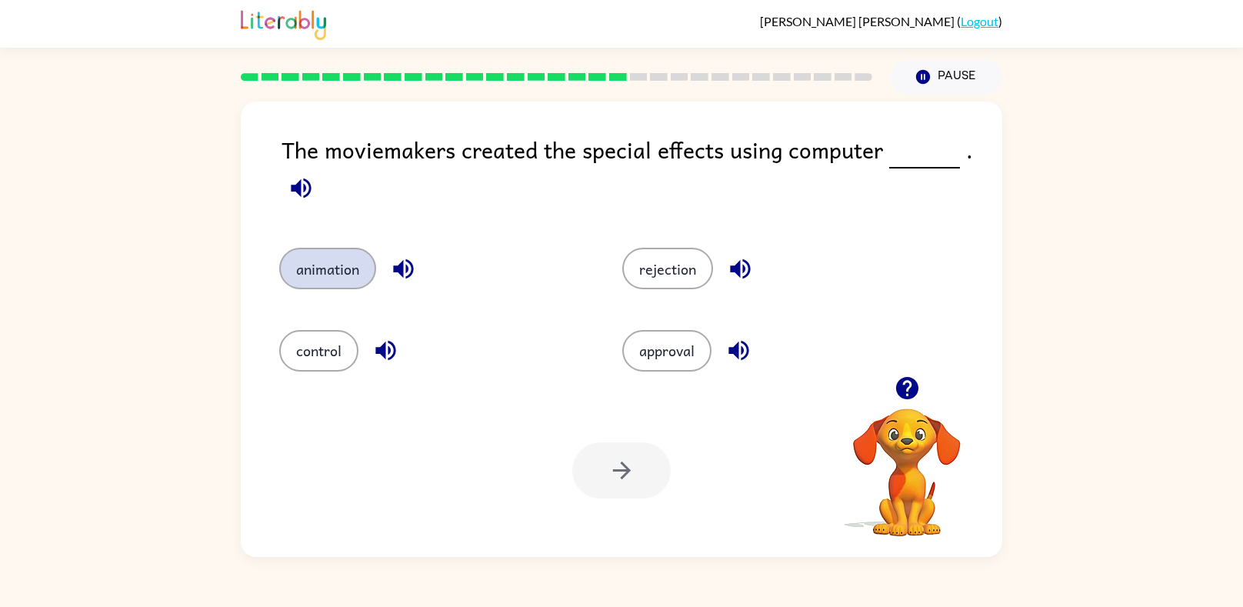
click at [309, 272] on button "animation" at bounding box center [327, 269] width 97 height 42
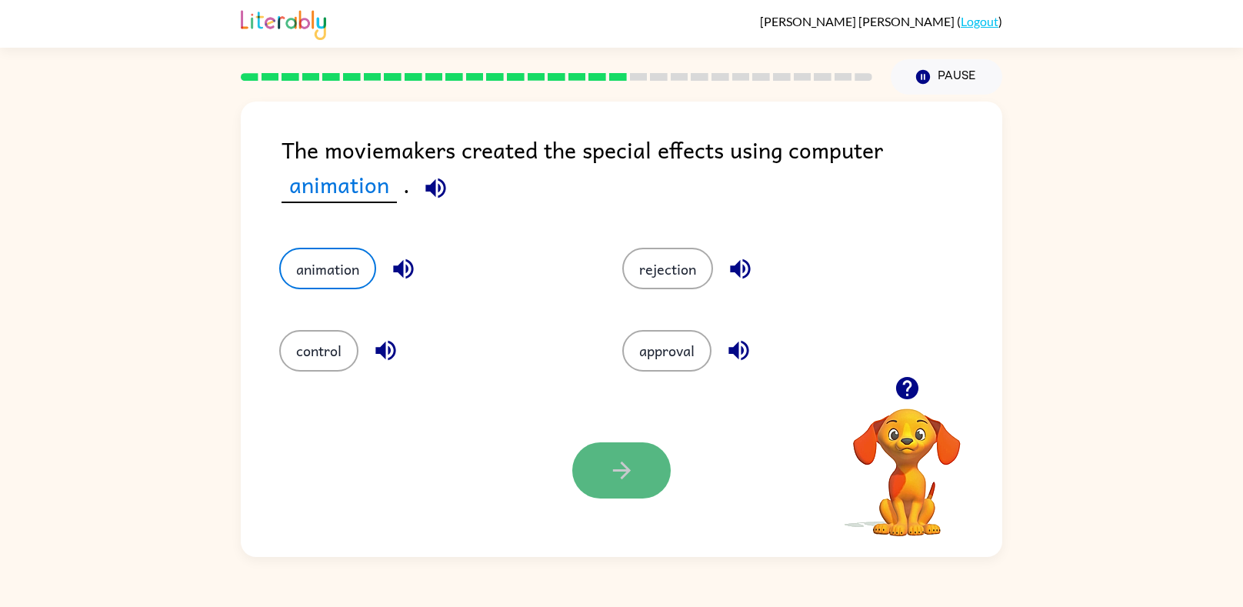
click at [599, 474] on button "button" at bounding box center [621, 470] width 98 height 56
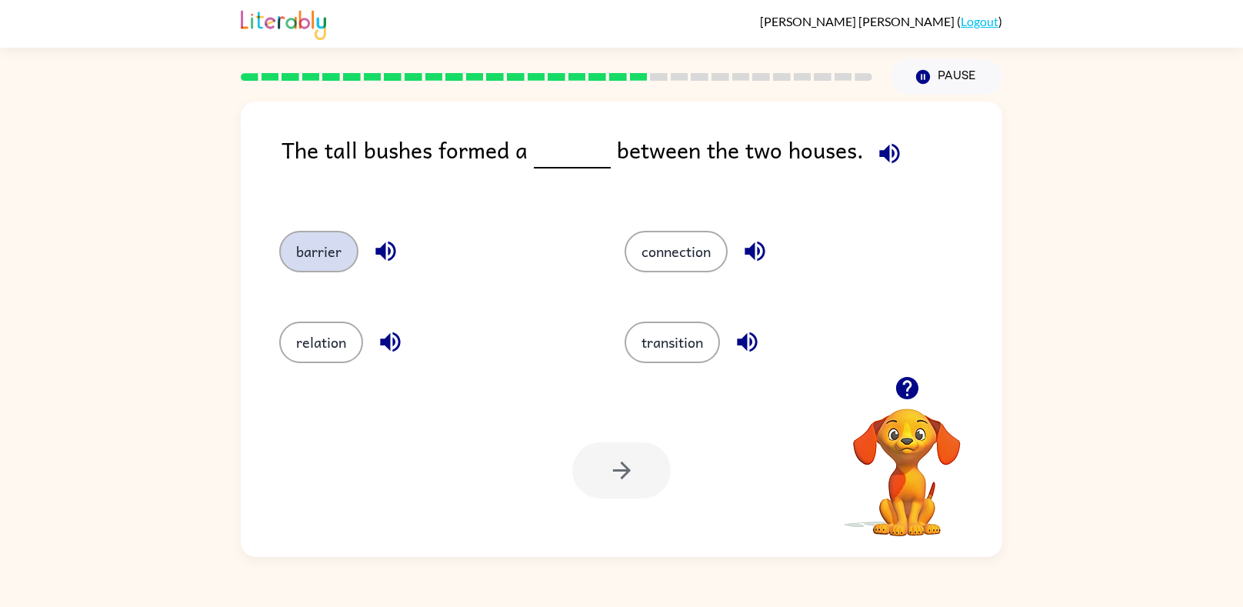
click at [310, 249] on button "barrier" at bounding box center [318, 252] width 79 height 42
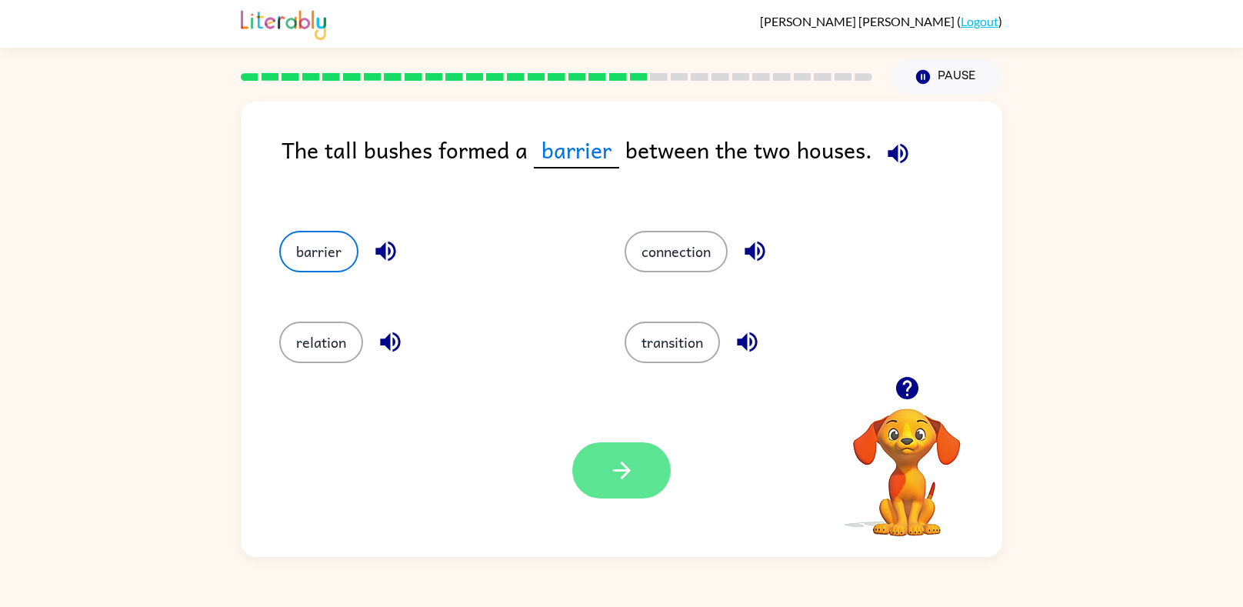
click at [609, 469] on icon "button" at bounding box center [622, 470] width 27 height 27
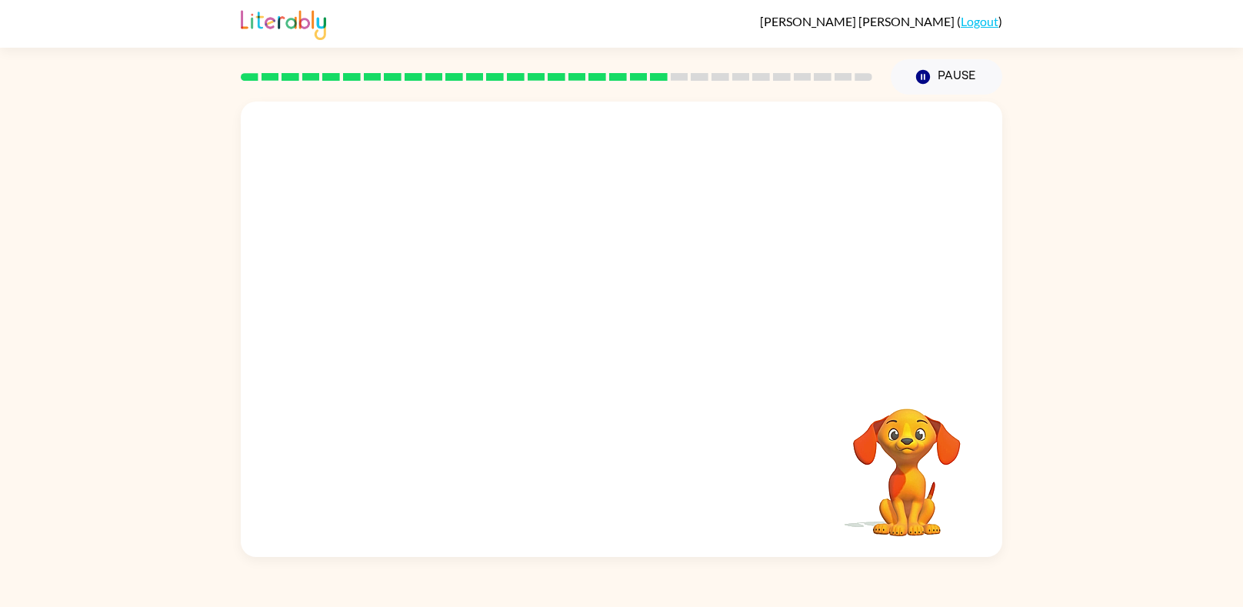
click at [472, 322] on video "Your browser must support playing .mp4 files to use Literably. Please try using…" at bounding box center [622, 239] width 762 height 275
click at [404, 374] on video "Your browser must support playing .mp4 files to use Literably. Please try using…" at bounding box center [622, 239] width 762 height 275
click at [466, 325] on video "Your browser must support playing .mp4 files to use Literably. Please try using…" at bounding box center [622, 239] width 762 height 275
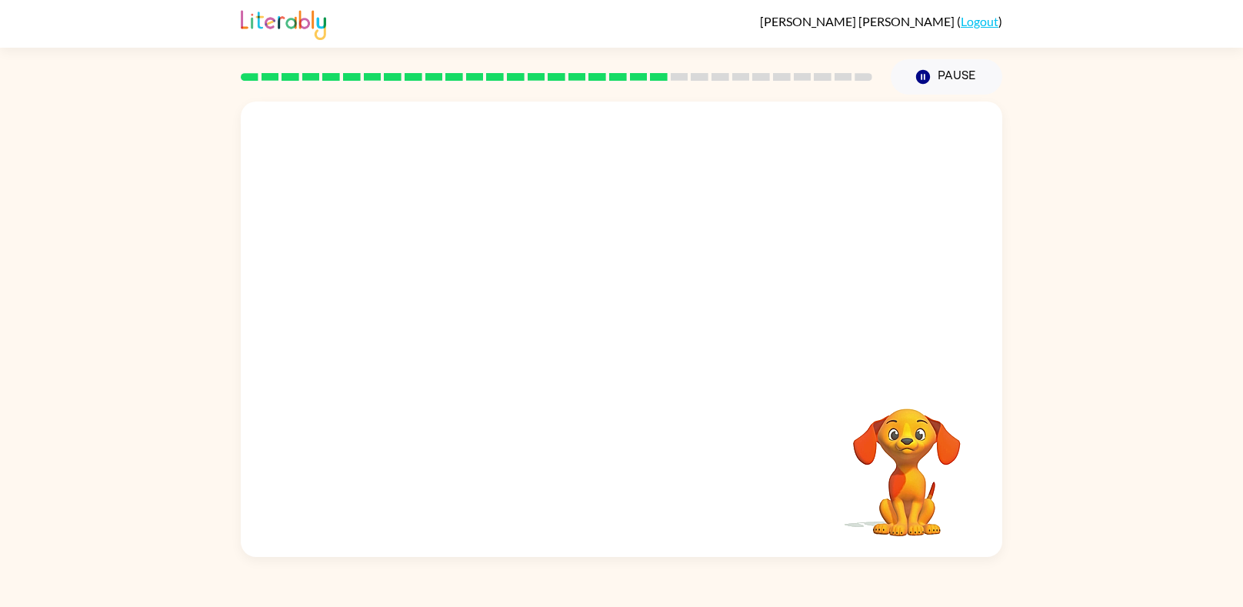
click at [474, 350] on video "Your browser must support playing .mp4 files to use Literably. Please try using…" at bounding box center [622, 239] width 762 height 275
click at [662, 330] on button "button" at bounding box center [621, 337] width 98 height 56
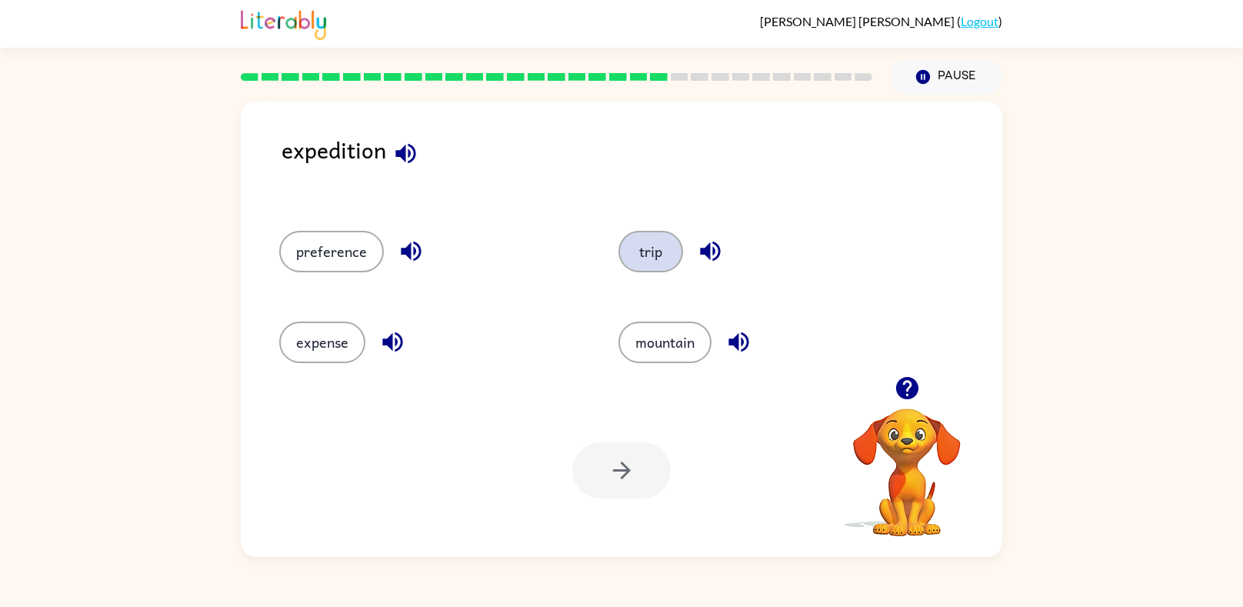
click at [659, 264] on button "trip" at bounding box center [651, 252] width 65 height 42
click at [639, 486] on button "button" at bounding box center [621, 470] width 98 height 56
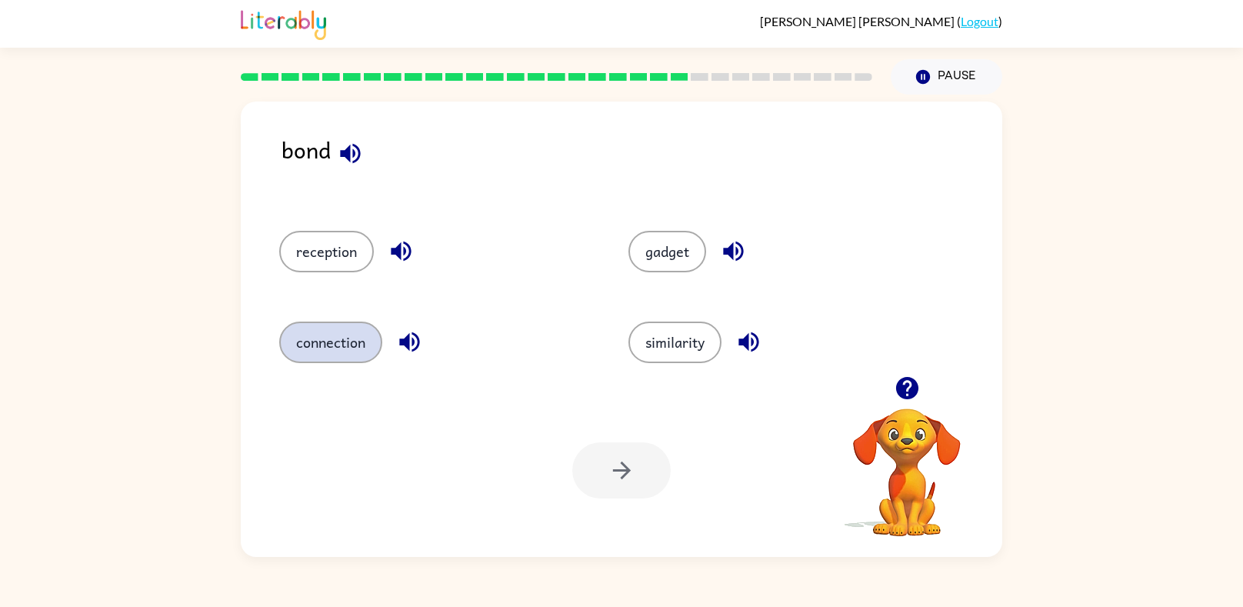
click at [362, 346] on button "connection" at bounding box center [330, 343] width 103 height 42
click at [594, 461] on button "button" at bounding box center [621, 470] width 98 height 56
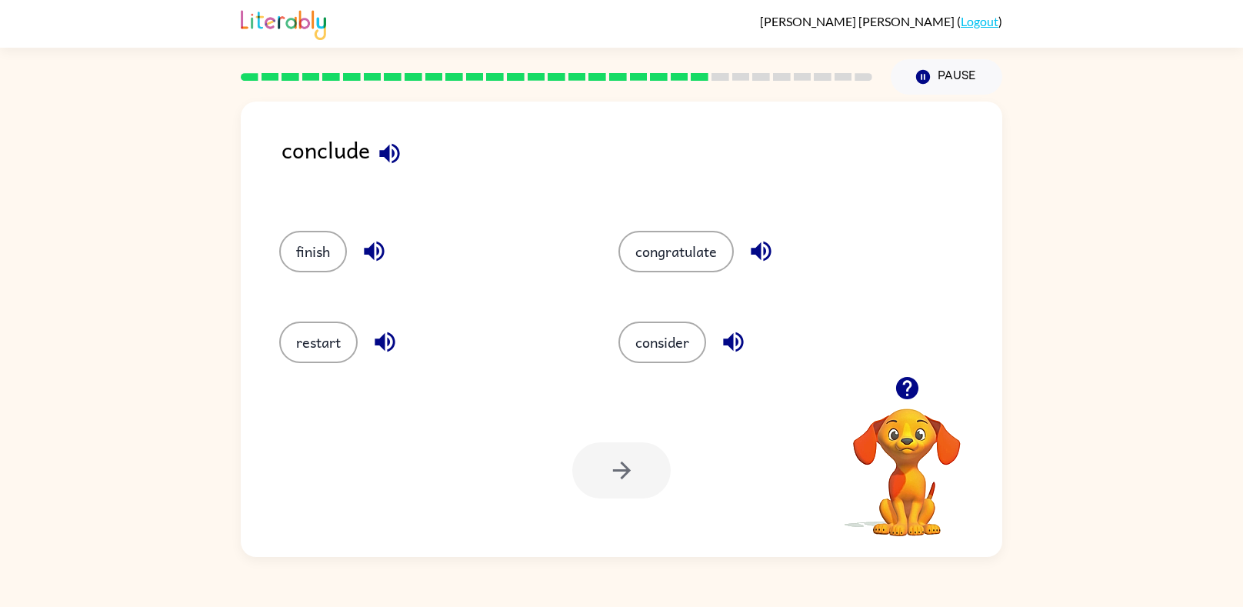
click at [395, 138] on button "button" at bounding box center [389, 153] width 39 height 39
click at [693, 336] on button "consider" at bounding box center [663, 343] width 88 height 42
click at [602, 468] on button "button" at bounding box center [621, 470] width 98 height 56
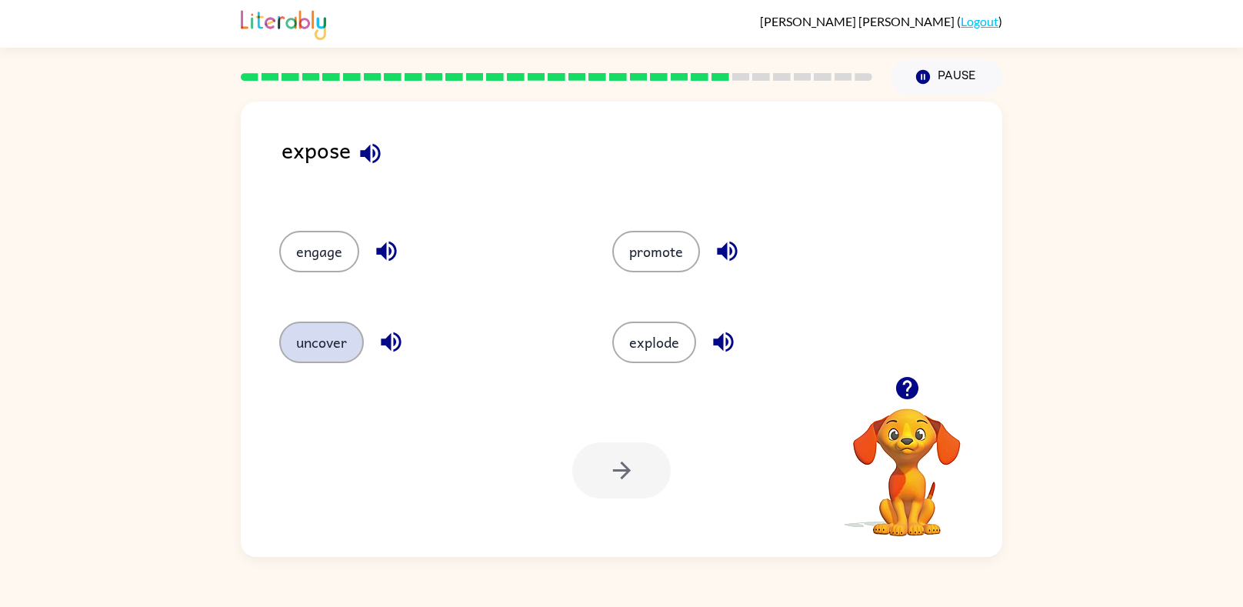
click at [296, 326] on button "uncover" at bounding box center [321, 343] width 85 height 42
click at [625, 464] on icon "button" at bounding box center [622, 470] width 27 height 27
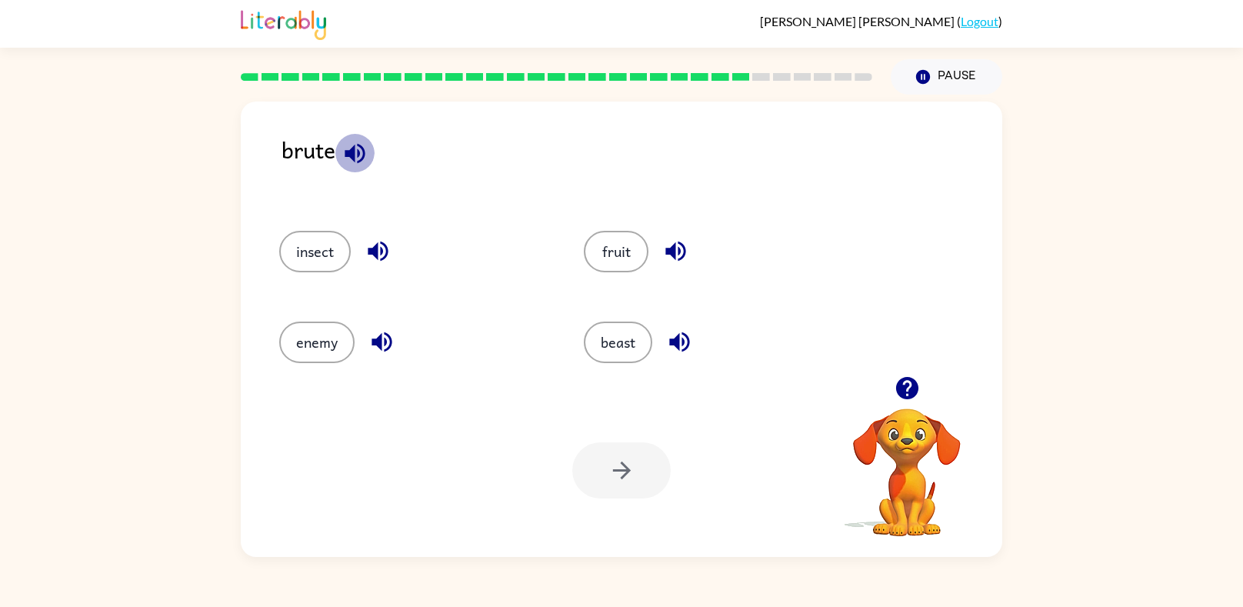
click at [350, 162] on icon "button" at bounding box center [355, 153] width 27 height 27
click at [596, 337] on button "beast" at bounding box center [618, 343] width 68 height 42
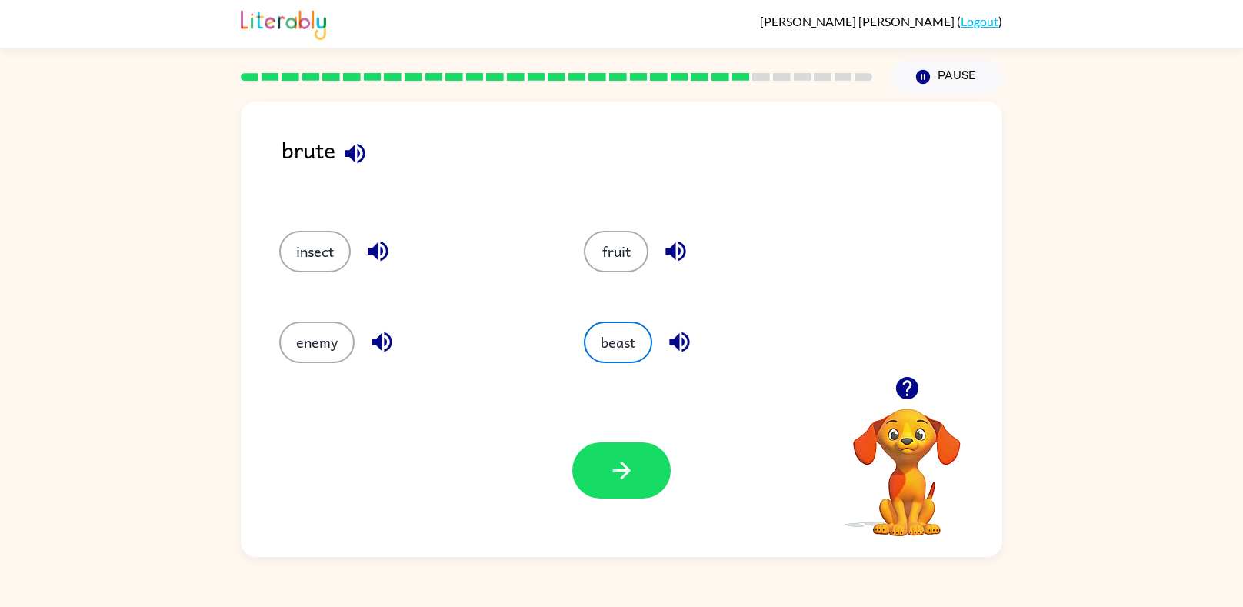
click at [607, 432] on div "Your browser must support playing .mp4 files to use Literably. Please try using…" at bounding box center [622, 470] width 762 height 173
click at [615, 453] on button "button" at bounding box center [621, 470] width 98 height 56
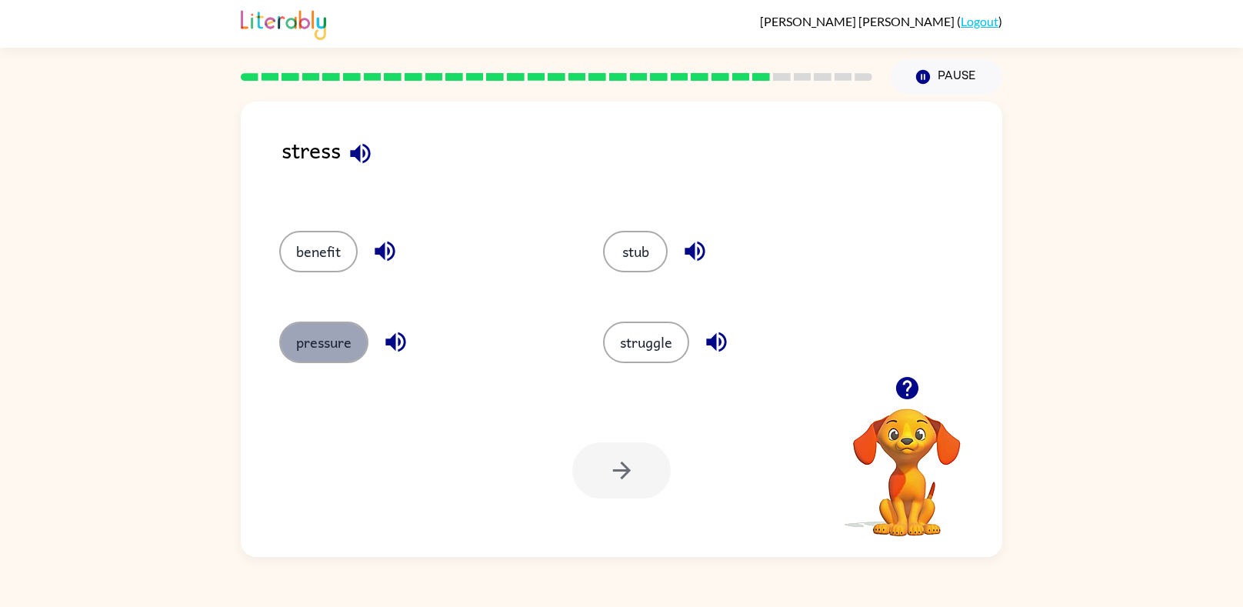
click at [342, 348] on button "pressure" at bounding box center [323, 343] width 89 height 42
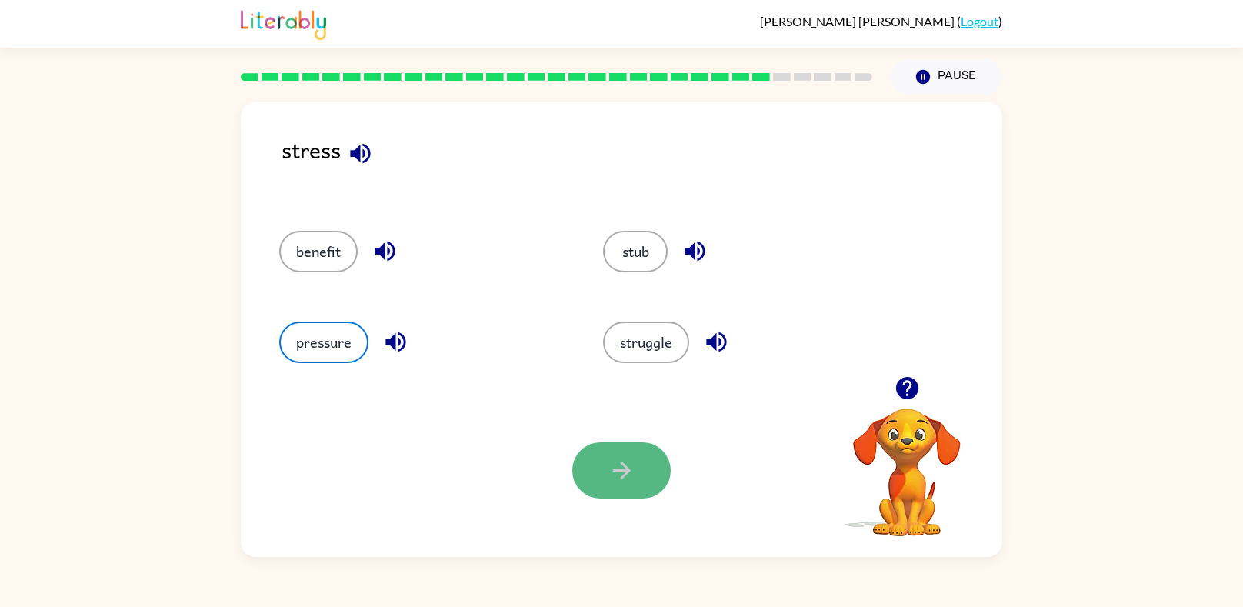
click at [615, 475] on icon "button" at bounding box center [622, 470] width 27 height 27
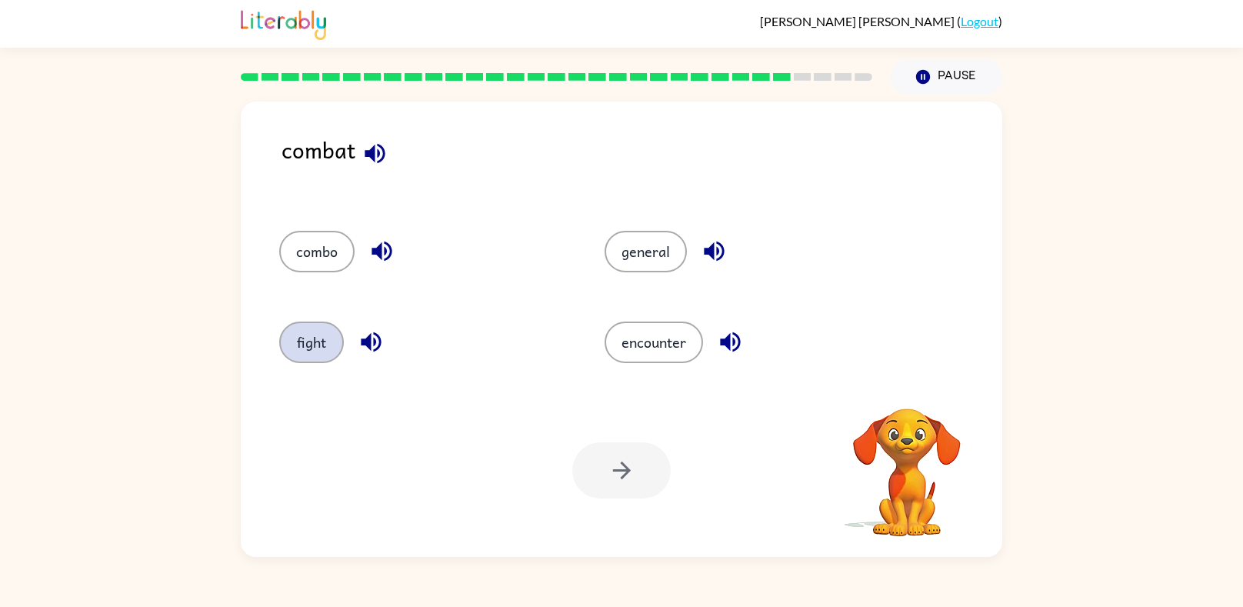
click at [309, 338] on button "fight" at bounding box center [311, 343] width 65 height 42
click at [619, 432] on div "Your browser must support playing .mp4 files to use Literably. Please try using…" at bounding box center [622, 470] width 762 height 173
click at [625, 471] on icon "button" at bounding box center [621, 471] width 18 height 18
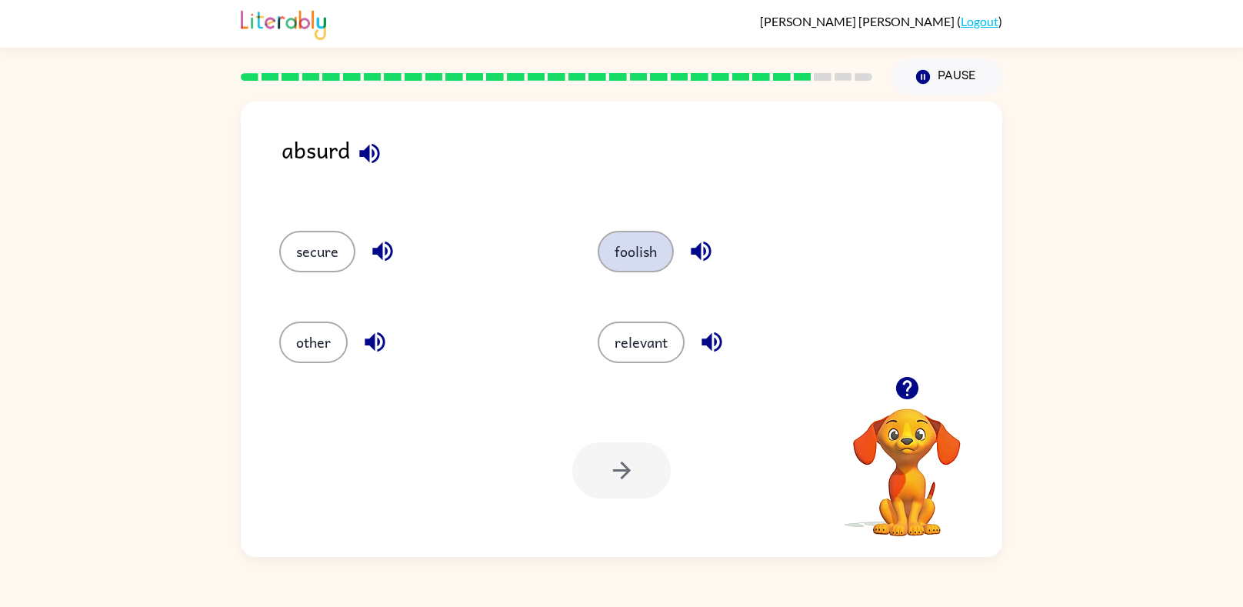
click at [618, 261] on button "foolish" at bounding box center [636, 252] width 76 height 42
click at [655, 486] on button "button" at bounding box center [621, 470] width 98 height 56
click at [365, 155] on icon "button" at bounding box center [362, 153] width 20 height 20
click at [654, 251] on button "combine" at bounding box center [643, 252] width 87 height 42
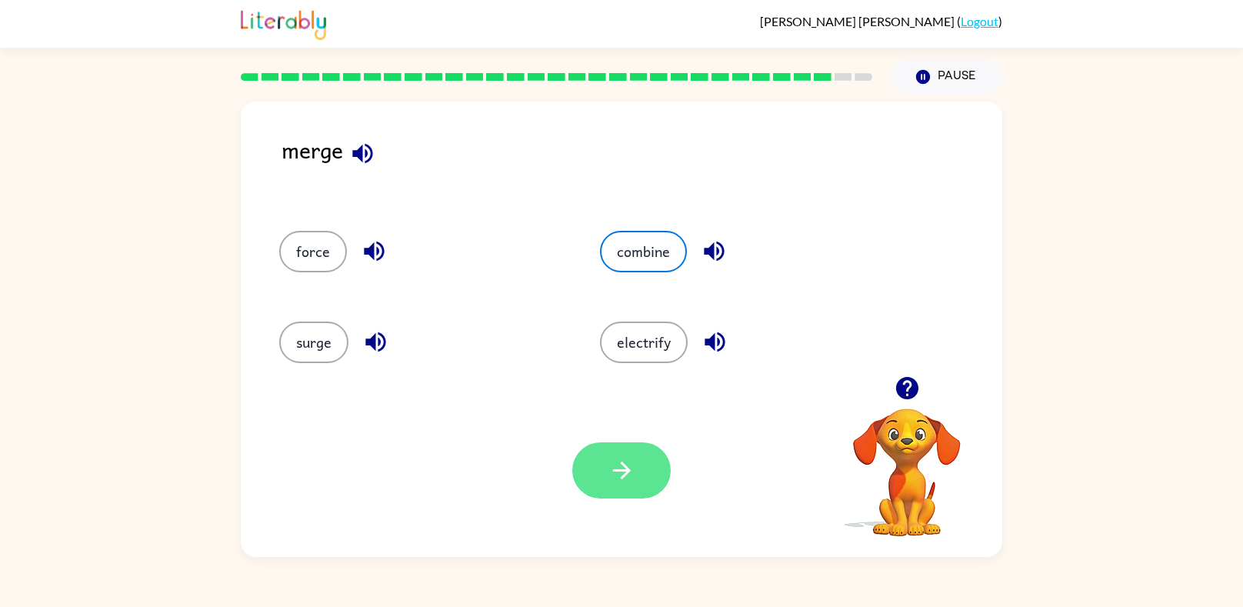
click at [609, 479] on icon "button" at bounding box center [622, 470] width 27 height 27
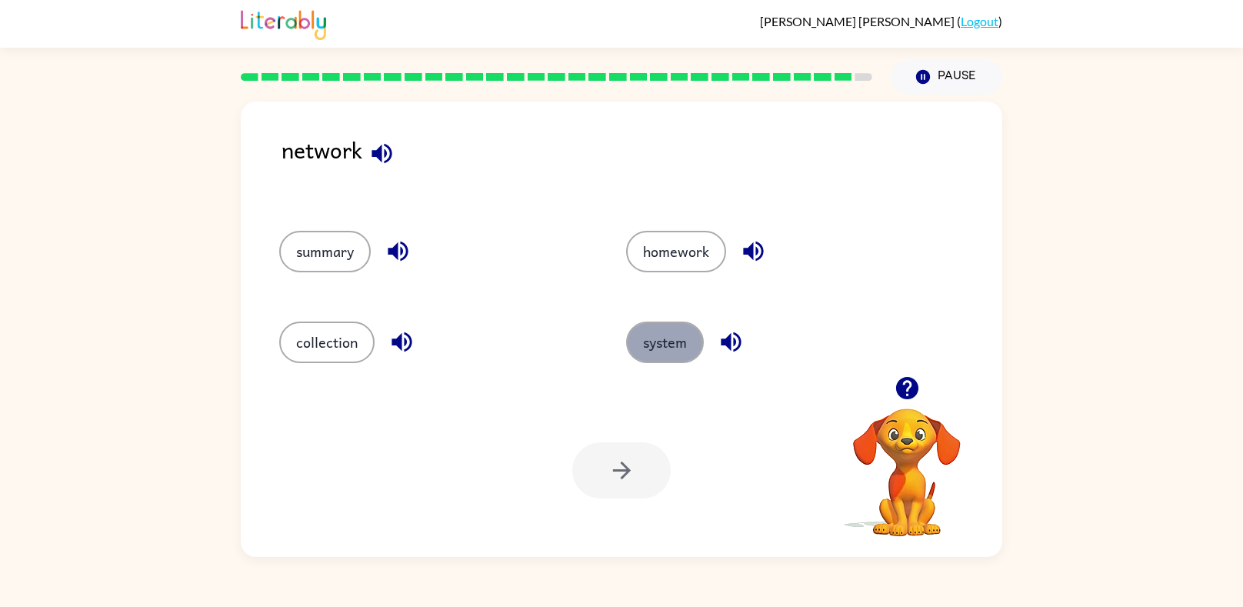
click at [661, 344] on button "system" at bounding box center [665, 343] width 78 height 42
click at [625, 470] on icon "button" at bounding box center [621, 471] width 18 height 18
